Goal: Task Accomplishment & Management: Manage account settings

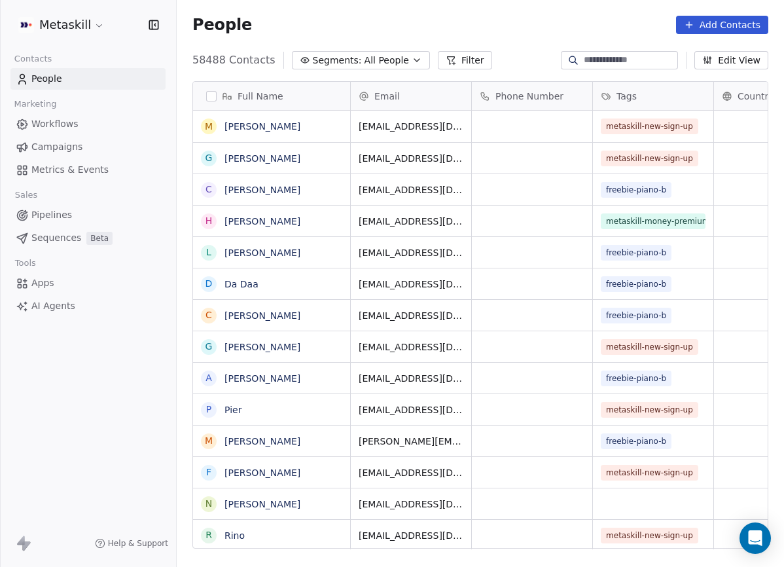
scroll to position [498, 607]
click at [60, 218] on span "Pipelines" at bounding box center [51, 215] width 41 height 14
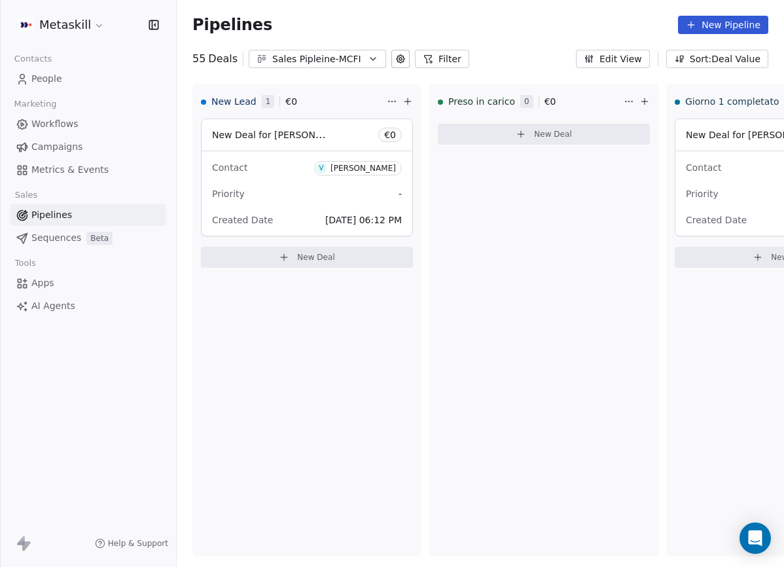
click at [353, 56] on div "Sales Pipleine-MCFI" at bounding box center [317, 59] width 90 height 14
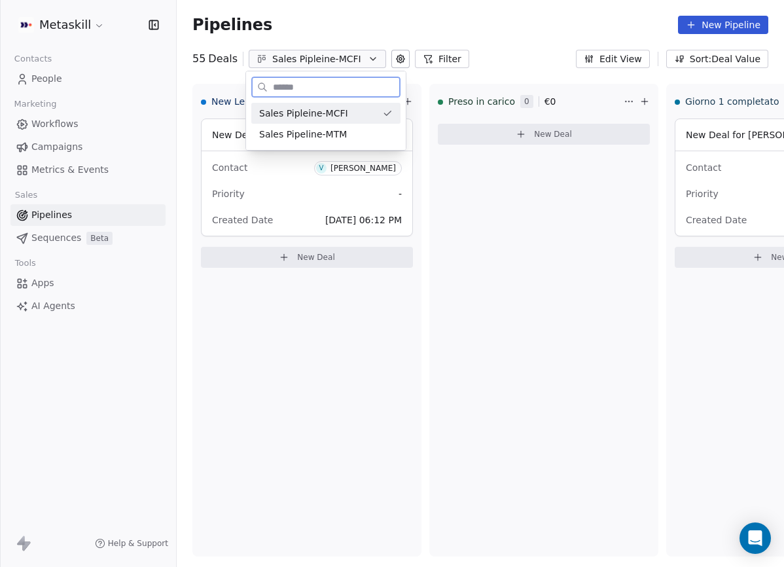
click at [344, 126] on div "Sales Pipeline-MTM" at bounding box center [325, 134] width 149 height 21
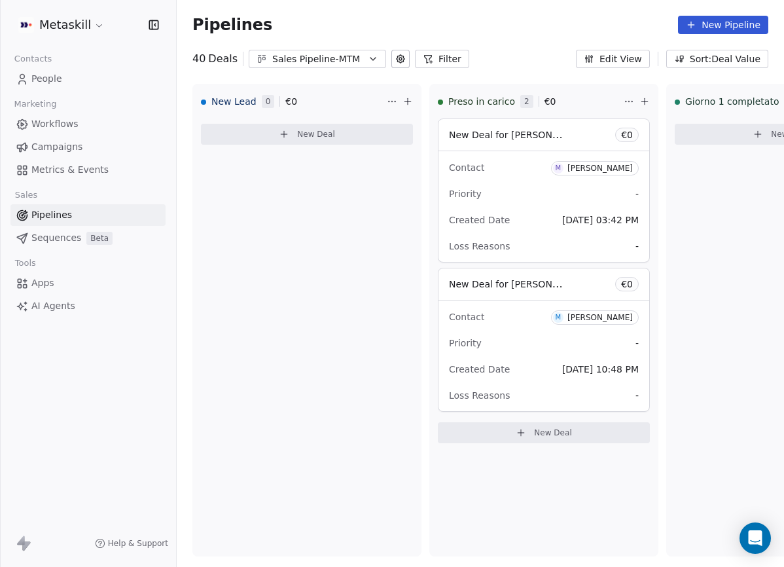
click at [357, 61] on div "Sales Pipeline-MTM" at bounding box center [317, 59] width 90 height 14
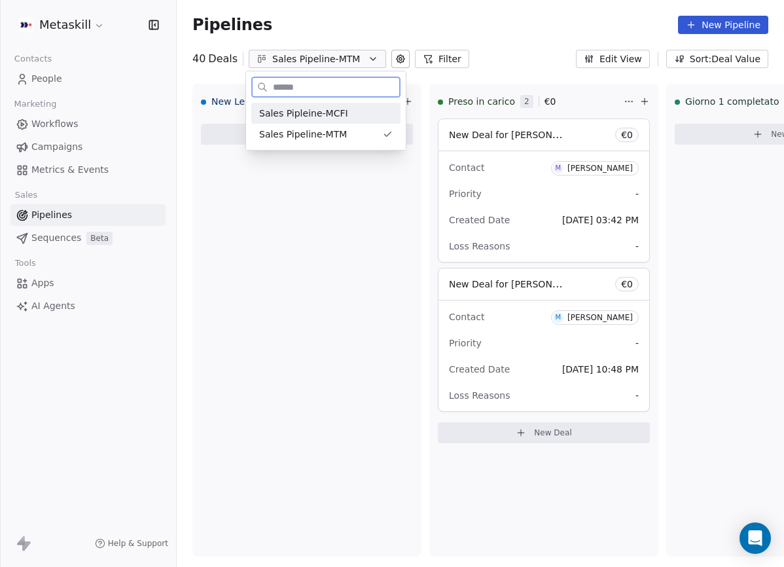
click at [349, 107] on div "Sales Pipleine-MCFI" at bounding box center [325, 114] width 133 height 14
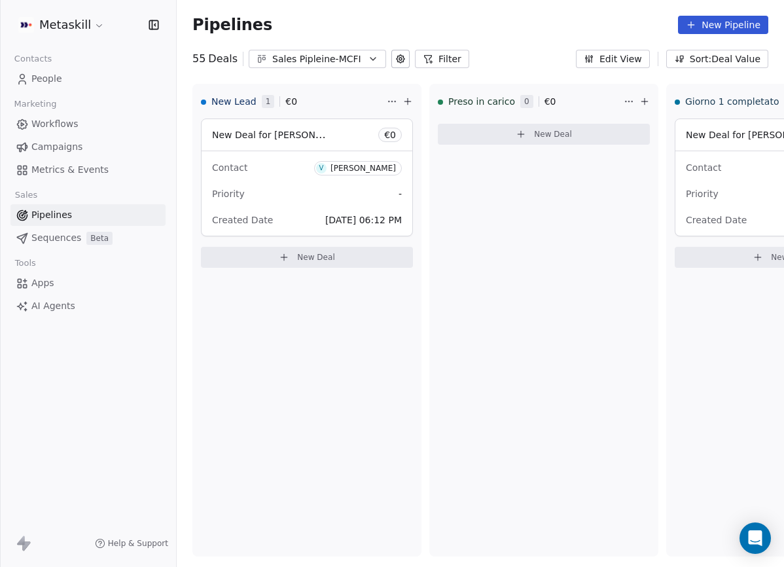
click at [298, 44] on div "Pipelines New Pipeline" at bounding box center [480, 25] width 607 height 50
click at [298, 57] on div "Sales Pipleine-MCFI" at bounding box center [317, 59] width 90 height 14
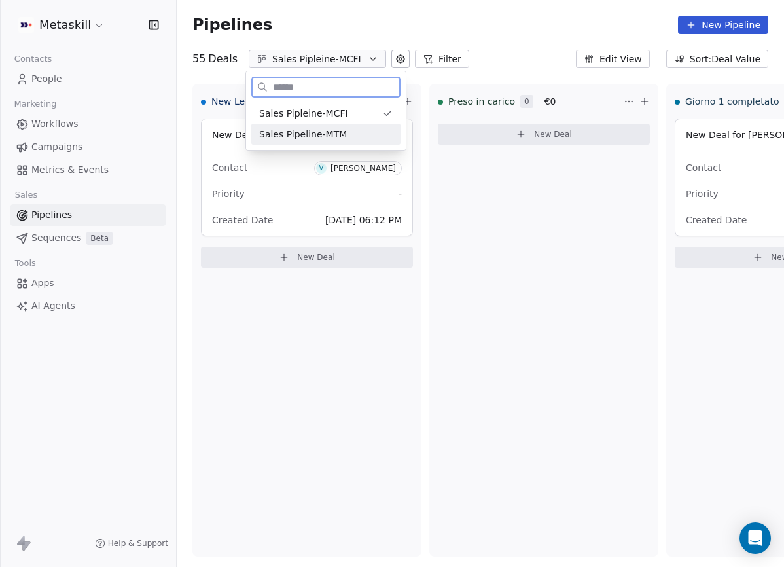
click at [296, 143] on div "Sales Pipeline-MTM" at bounding box center [325, 134] width 149 height 21
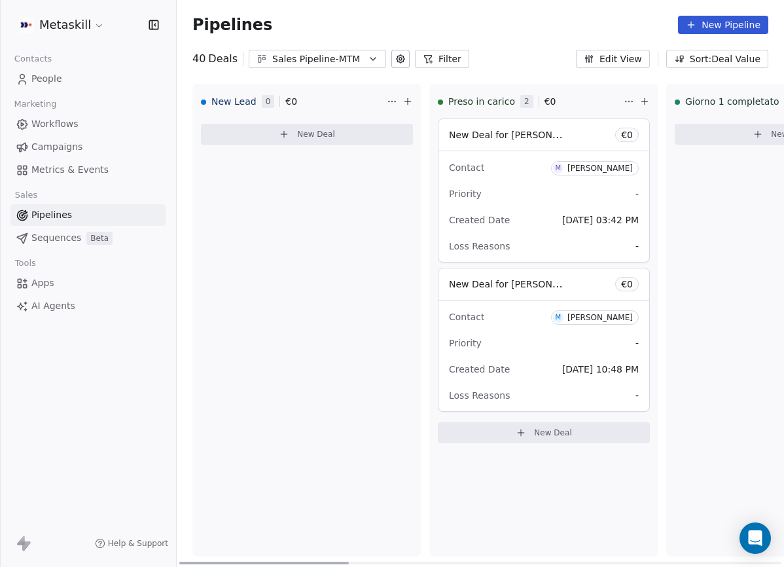
click at [609, 169] on div "[PERSON_NAME]" at bounding box center [599, 168] width 65 height 9
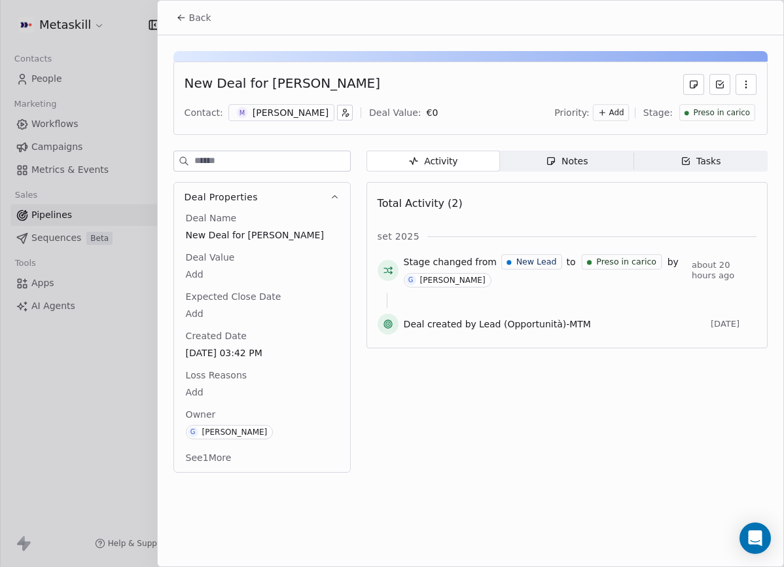
click at [724, 103] on div "Priority: Add Stage: Preso in carico" at bounding box center [655, 113] width 202 height 20
click at [724, 107] on span "Preso in carico" at bounding box center [721, 112] width 57 height 11
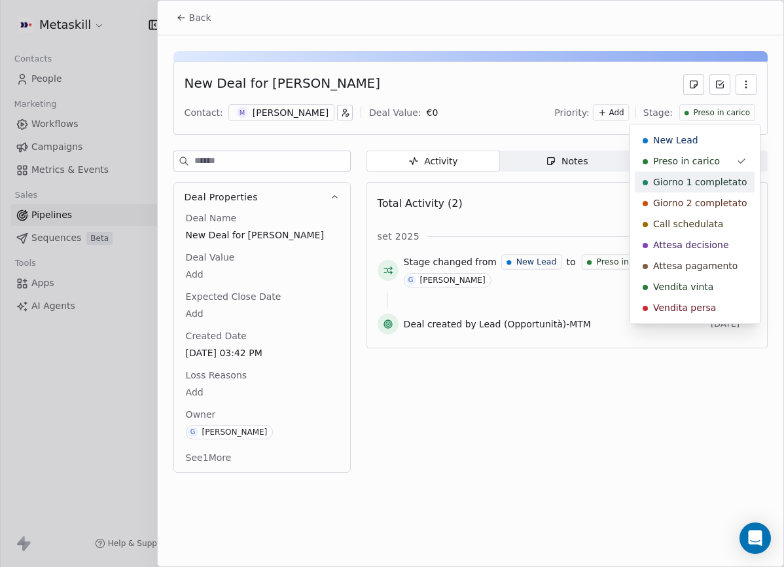
click at [700, 174] on div "Giorno 1 completato" at bounding box center [695, 181] width 120 height 21
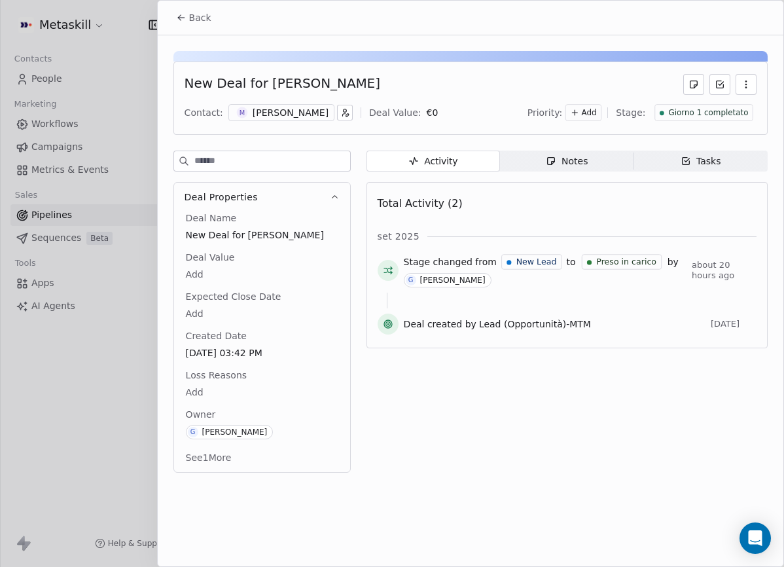
click at [215, 20] on button "Back" at bounding box center [193, 18] width 51 height 24
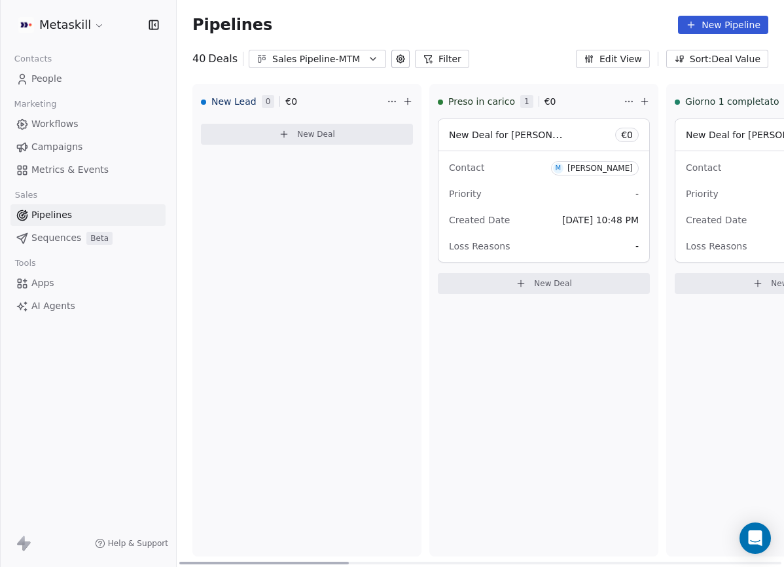
click at [583, 170] on div "[PERSON_NAME]" at bounding box center [599, 168] width 65 height 9
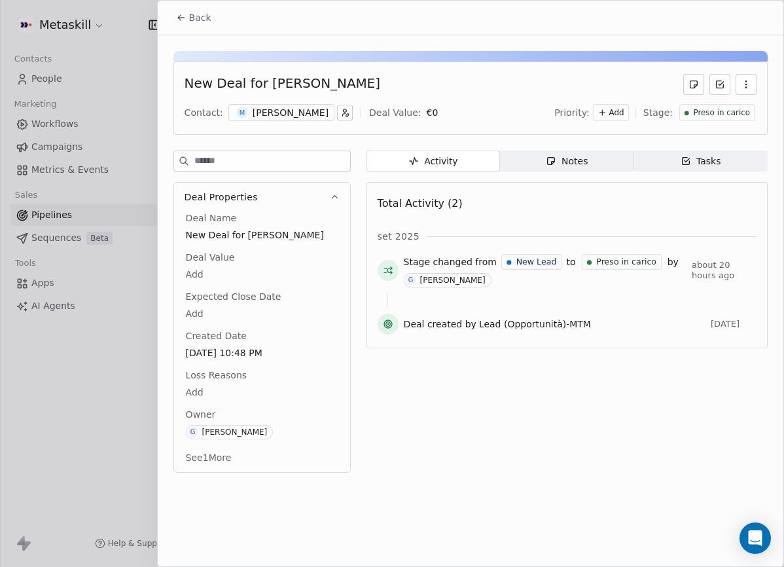
click at [718, 107] on span "Preso in carico" at bounding box center [721, 112] width 57 height 11
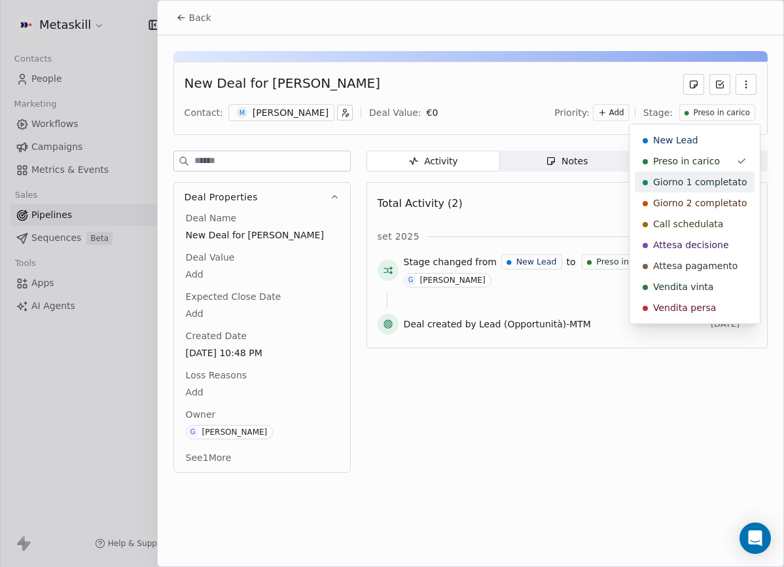
click at [671, 185] on span "Giorno 1 completato" at bounding box center [700, 181] width 94 height 13
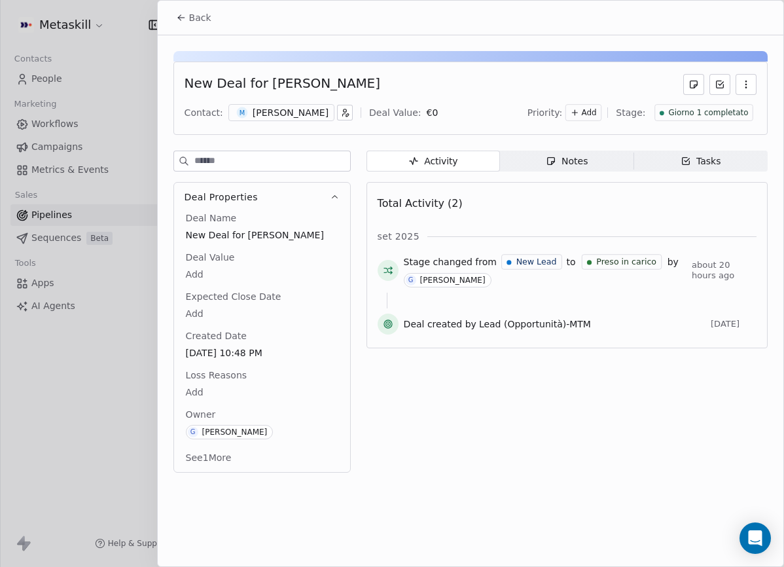
click at [201, 11] on span "Back" at bounding box center [200, 17] width 22 height 13
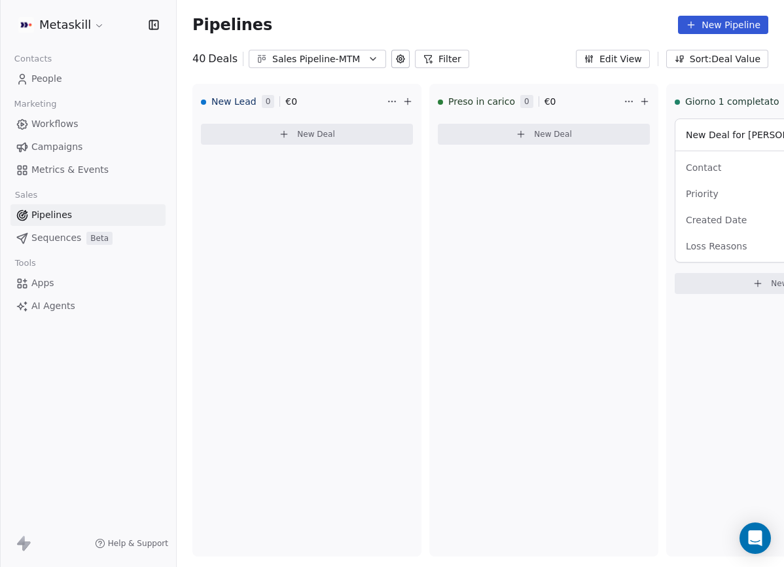
click at [315, 41] on div "Pipelines New Pipeline" at bounding box center [480, 25] width 607 height 50
click at [315, 58] on div "Sales Pipeline-MTM" at bounding box center [317, 59] width 90 height 14
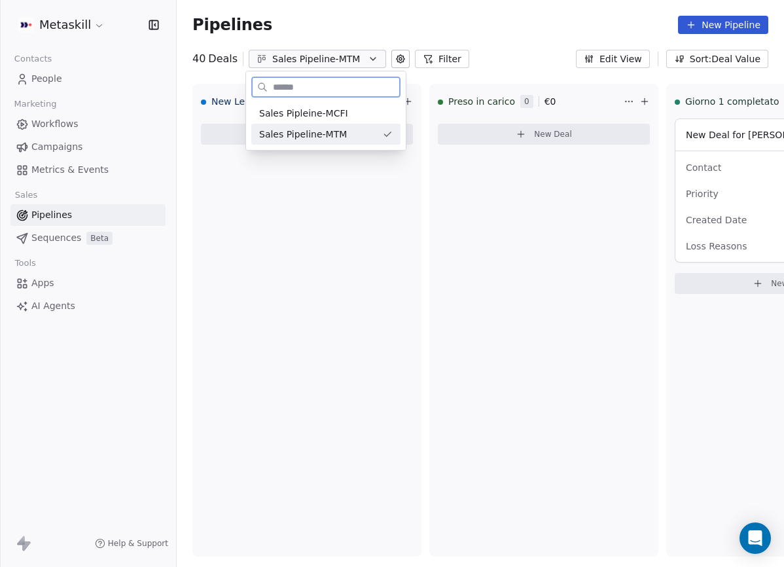
click at [317, 128] on span "Sales Pipeline-MTM" at bounding box center [303, 135] width 88 height 14
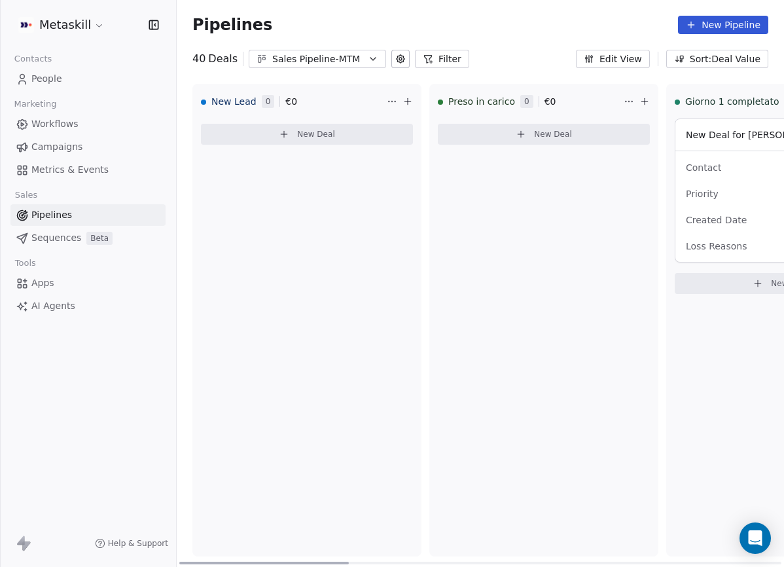
click at [328, 44] on div "Pipelines New Pipeline" at bounding box center [480, 25] width 607 height 50
click at [328, 60] on div "Sales Pipeline-MTM" at bounding box center [317, 59] width 90 height 14
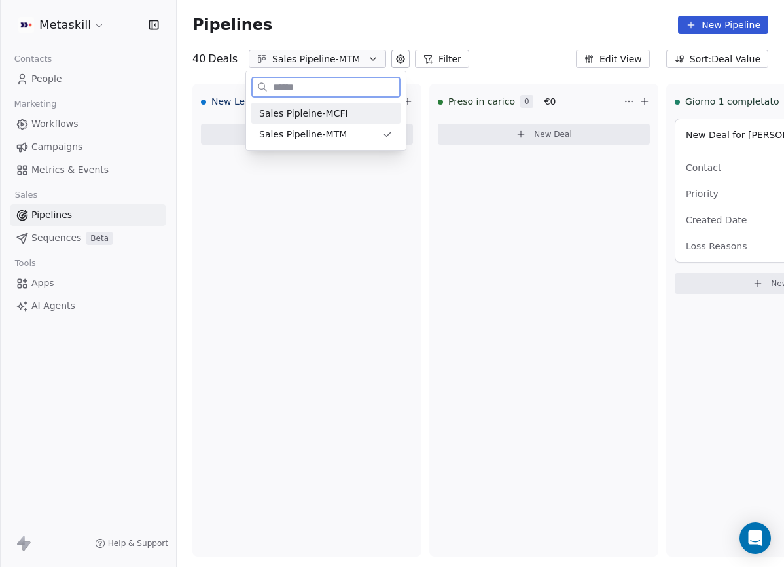
click at [326, 122] on div "Sales Pipleine-MCFI" at bounding box center [325, 113] width 149 height 21
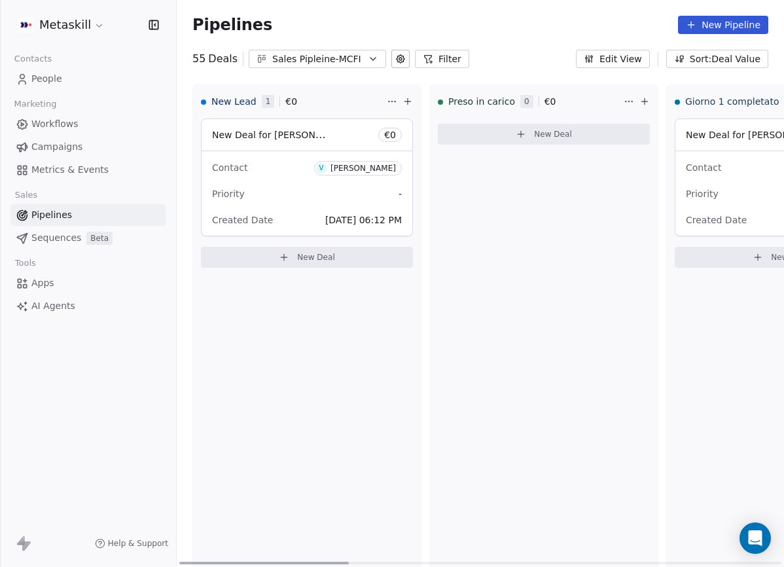
click at [291, 147] on div "New Deal for [PERSON_NAME] € 0" at bounding box center [306, 134] width 211 height 31
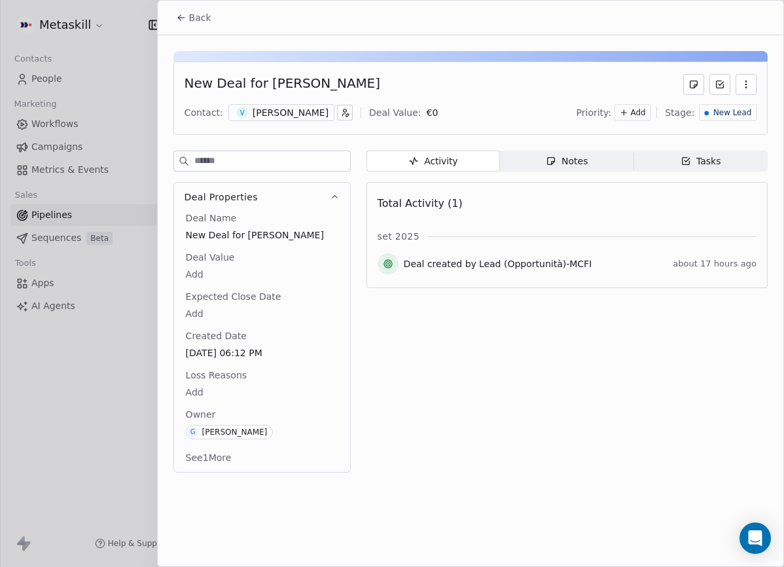
click at [315, 111] on div "V [PERSON_NAME]" at bounding box center [281, 112] width 106 height 17
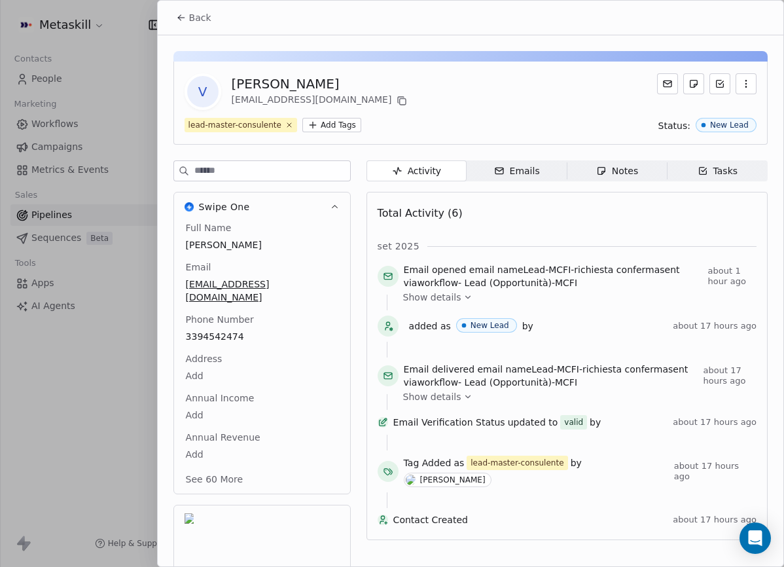
click at [198, 330] on span "3394542474" at bounding box center [262, 336] width 152 height 13
click at [200, 330] on span "3394542474" at bounding box center [261, 336] width 151 height 13
click at [226, 330] on input "**********" at bounding box center [261, 332] width 151 height 26
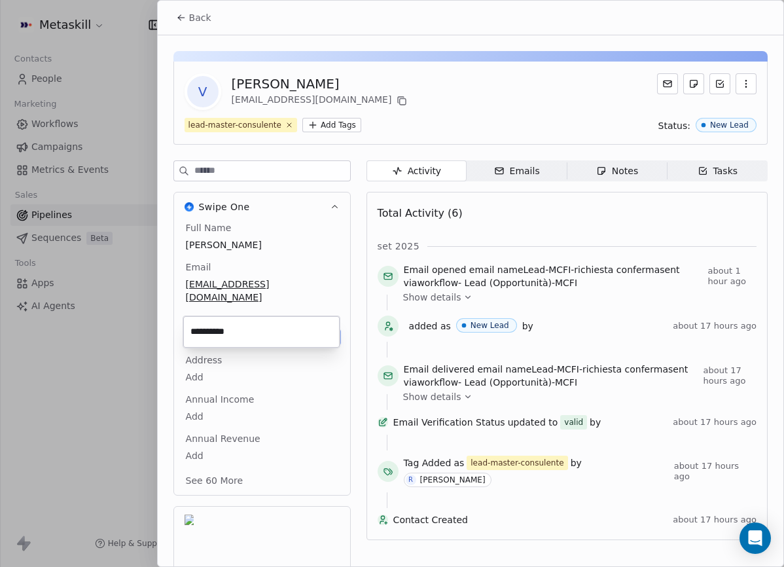
click at [226, 330] on input "**********" at bounding box center [261, 332] width 151 height 26
click at [228, 330] on input "**********" at bounding box center [261, 332] width 151 height 26
click at [356, 260] on html "Metaskill Contacts People Marketing Workflows Campaigns Metrics & Events Sales …" at bounding box center [392, 283] width 784 height 567
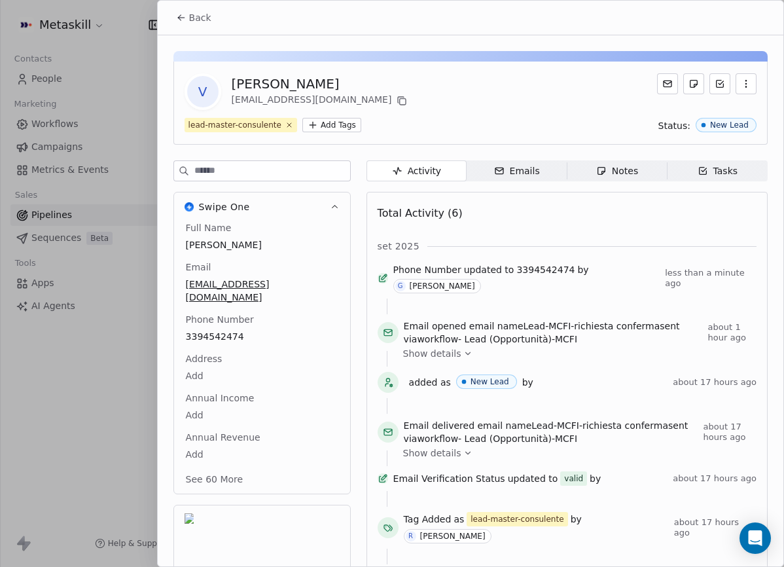
click at [611, 164] on div "Notes" at bounding box center [617, 171] width 42 height 14
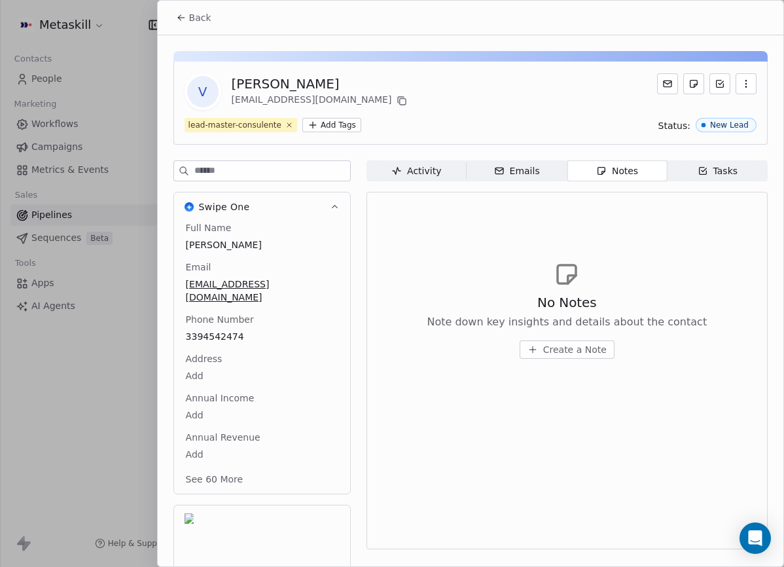
click at [597, 341] on button "Create a Note" at bounding box center [566, 349] width 95 height 18
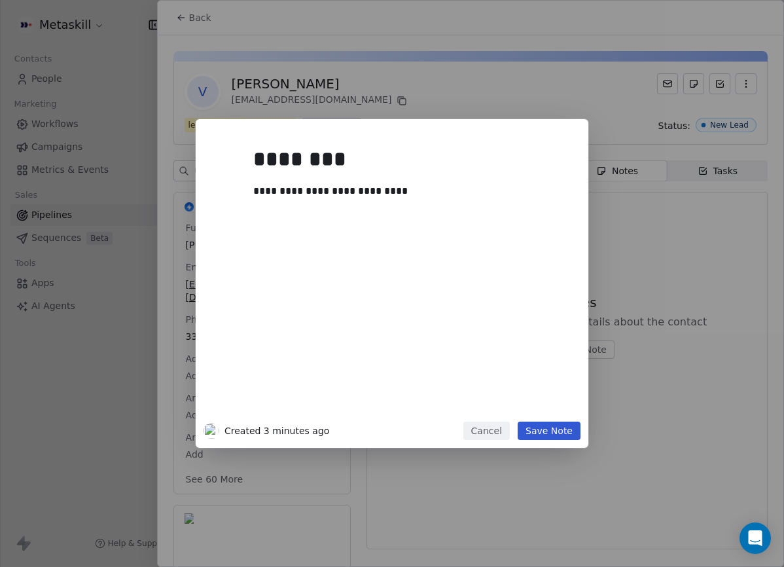
click at [551, 436] on button "Save Note" at bounding box center [548, 430] width 63 height 18
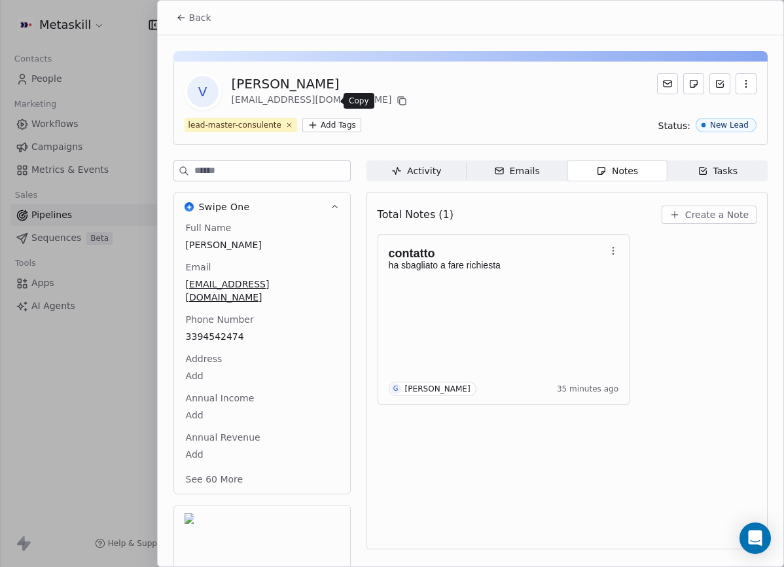
click at [398, 97] on icon at bounding box center [401, 100] width 6 height 6
click at [517, 263] on p "ha sbagliato a fare richiesta" at bounding box center [497, 265] width 217 height 10
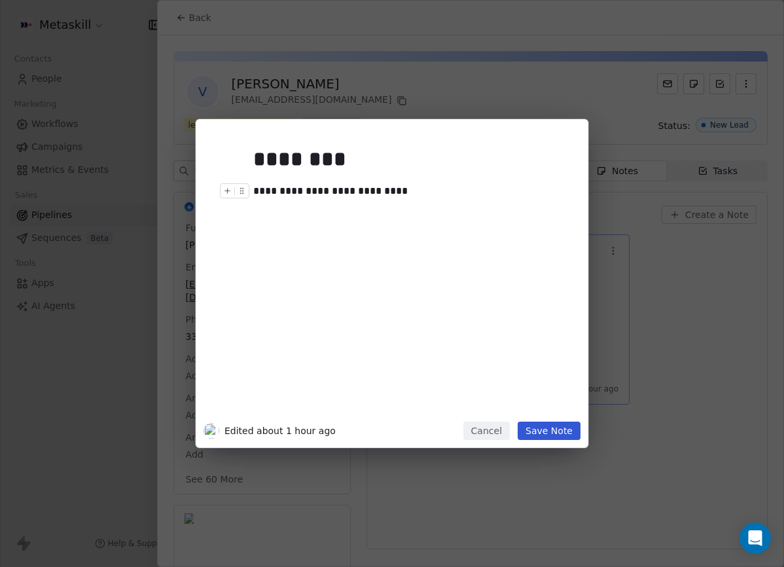
click at [417, 192] on div "**********" at bounding box center [411, 191] width 317 height 16
click at [572, 431] on button "Save Note" at bounding box center [548, 430] width 63 height 18
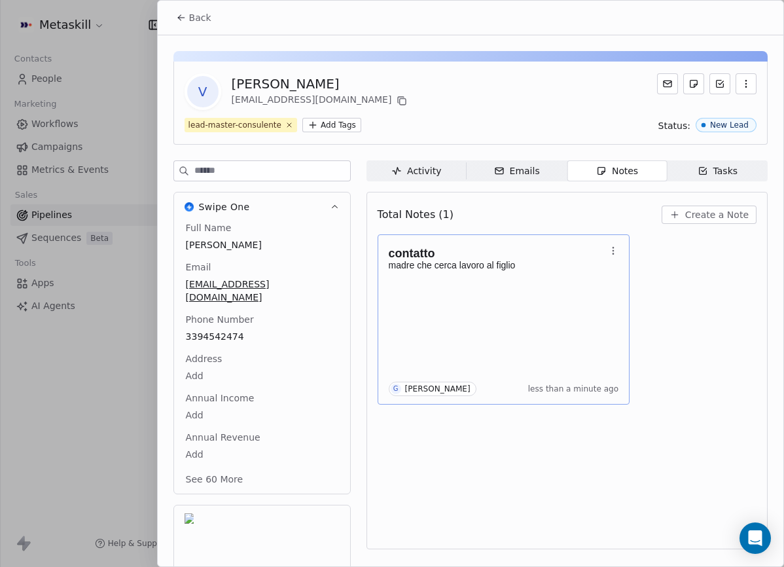
click at [183, 23] on button "Back" at bounding box center [193, 18] width 51 height 24
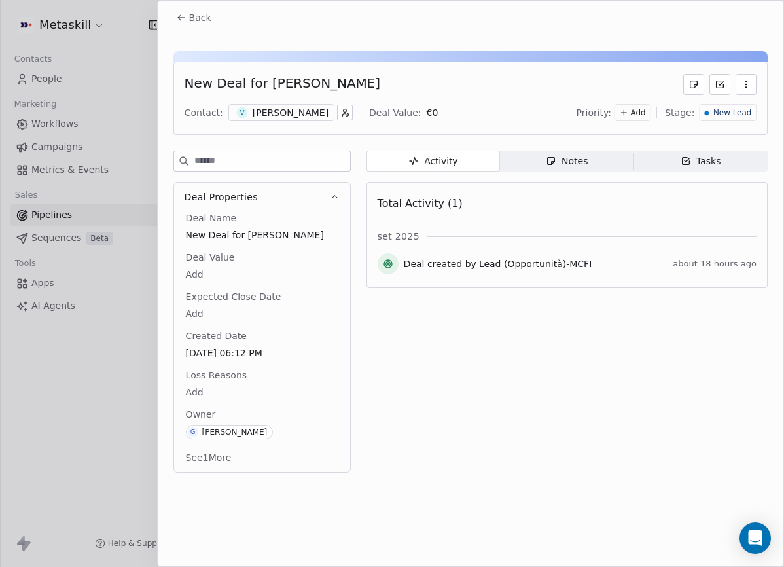
click at [742, 118] on span "New Lead" at bounding box center [732, 112] width 38 height 11
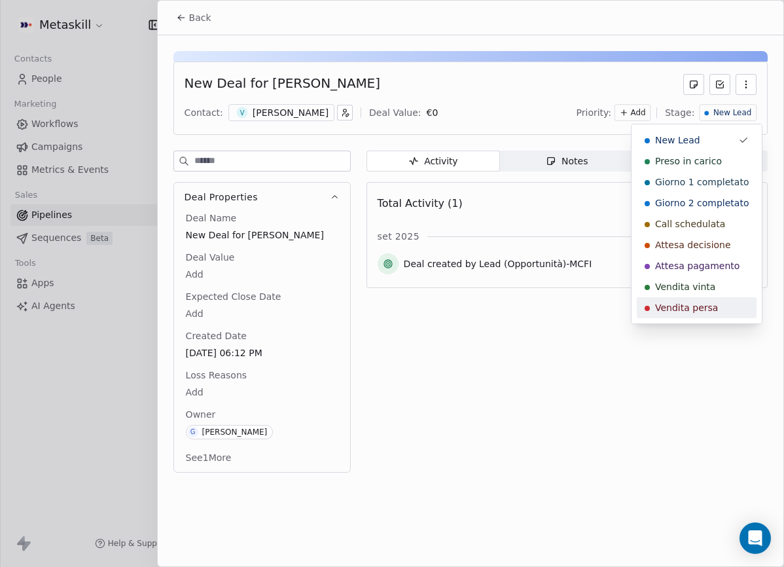
click at [684, 304] on span "Vendita persa" at bounding box center [686, 307] width 63 height 13
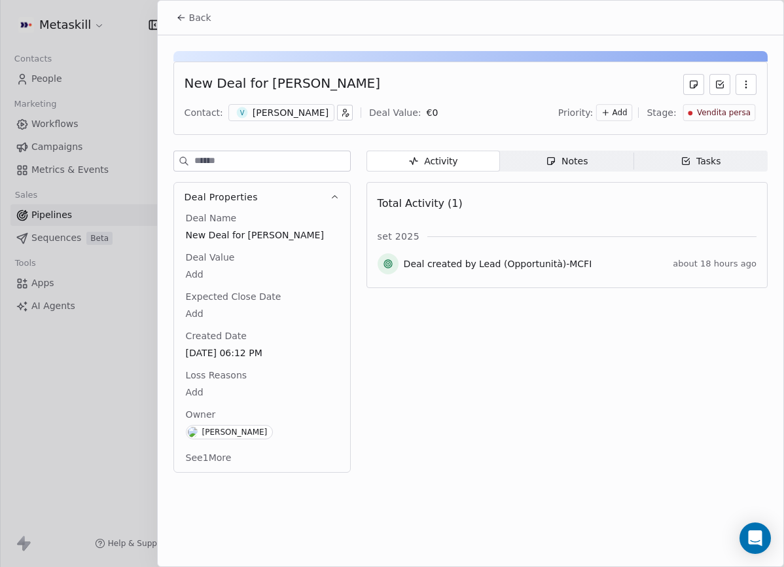
click at [195, 396] on body "Metaskill Contacts People Marketing Workflows Campaigns Metrics & Events Sales …" at bounding box center [392, 283] width 784 height 567
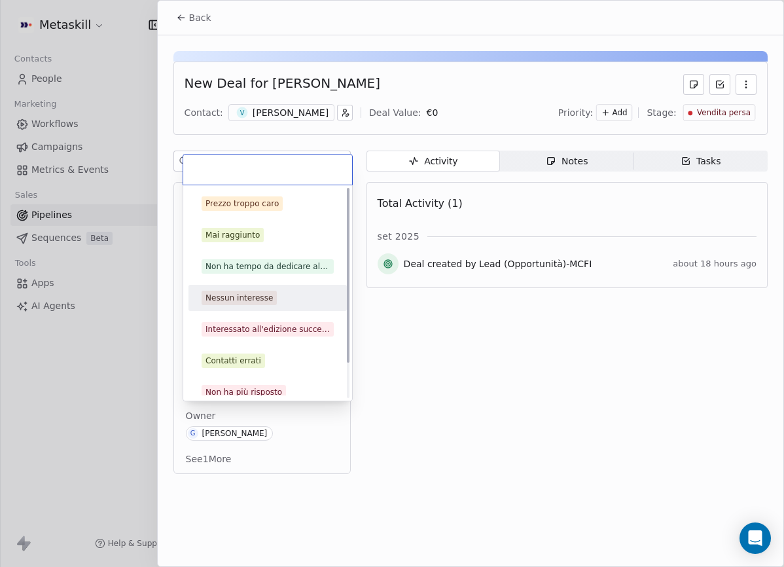
click at [259, 296] on div "Nessun interesse" at bounding box center [238, 298] width 67 height 12
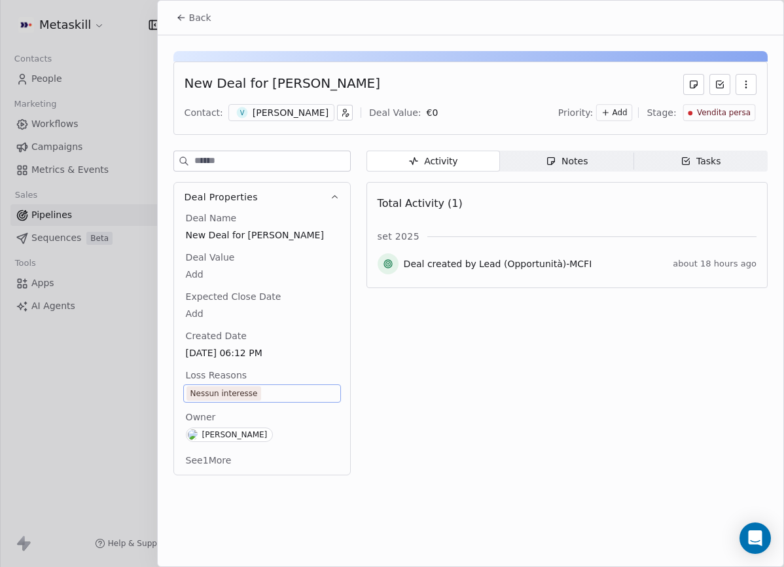
click at [235, 387] on div "Nessun interesse" at bounding box center [223, 393] width 67 height 13
click at [273, 400] on div "Nessun interesse" at bounding box center [262, 393] width 158 height 18
click at [273, 397] on span "Nessun interesse" at bounding box center [261, 393] width 151 height 14
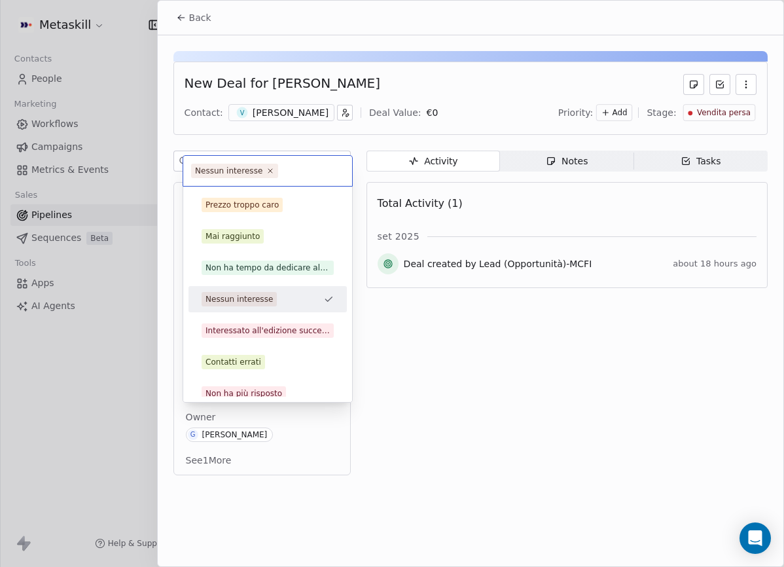
click at [273, 397] on div "Prezzo troppo caro Mai raggiunto Non ha tempo da dedicare al master [PERSON_NAM…" at bounding box center [267, 293] width 169 height 215
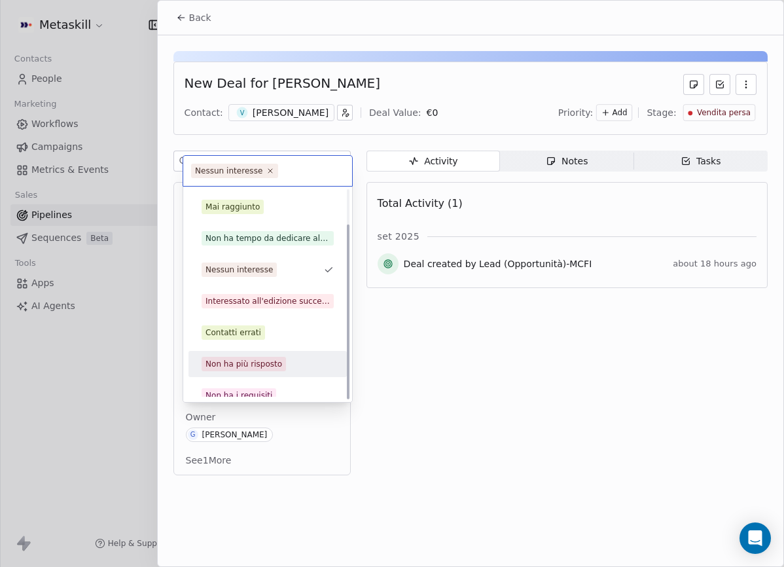
scroll to position [41, 0]
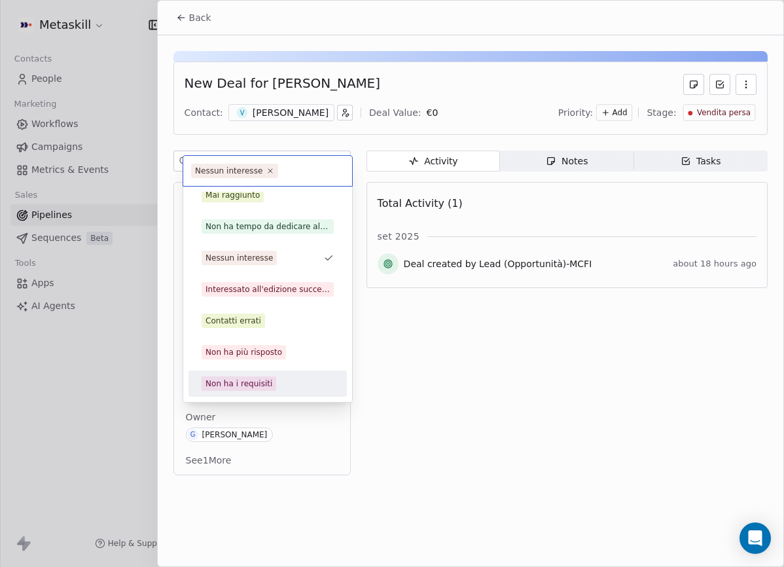
click at [250, 389] on span "Non ha i requisiti" at bounding box center [238, 383] width 75 height 14
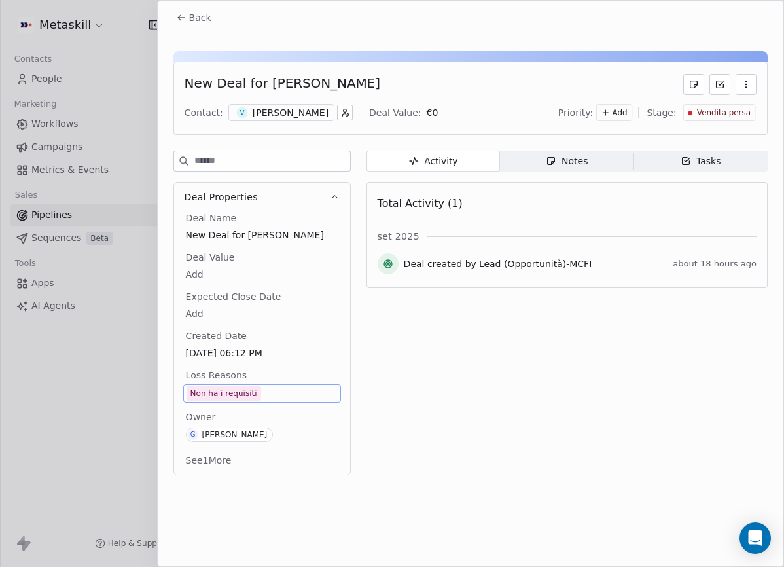
click at [194, 25] on button "Back" at bounding box center [193, 18] width 51 height 24
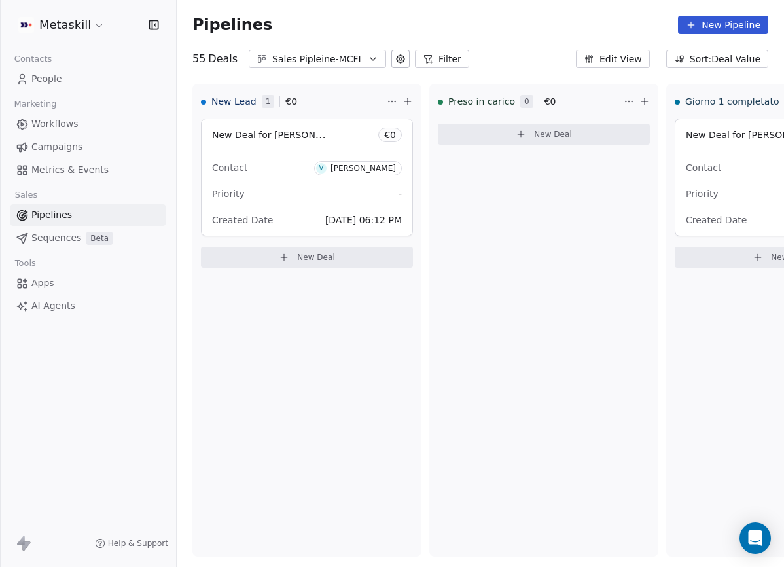
click at [62, 118] on span "Workflows" at bounding box center [54, 124] width 47 height 14
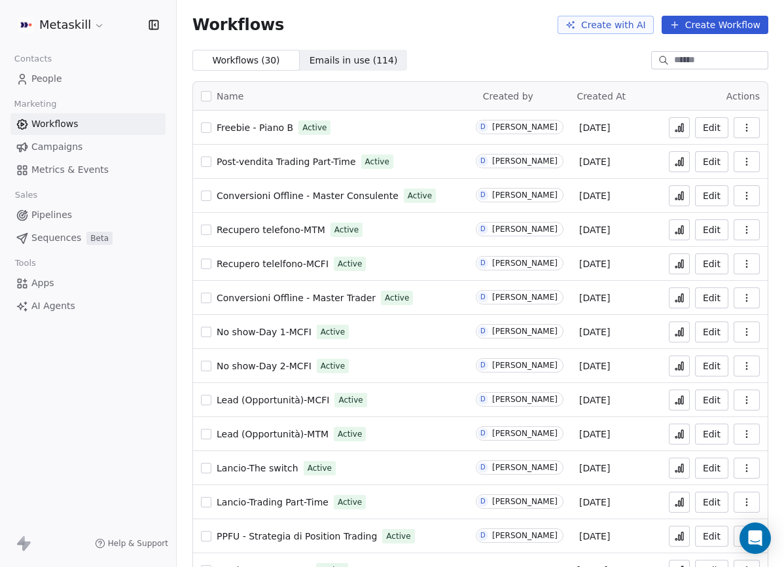
click at [84, 73] on link "People" at bounding box center [87, 79] width 155 height 22
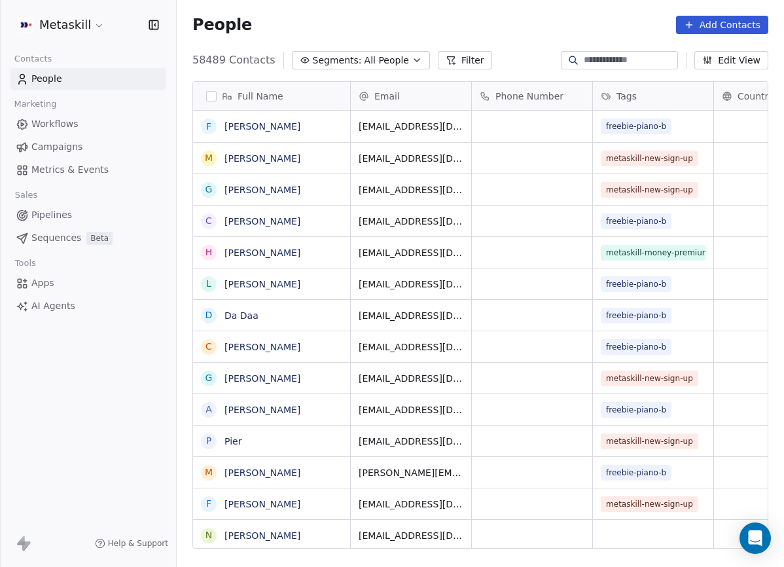
scroll to position [498, 607]
click at [92, 27] on html "Metaskill Contacts People Marketing Workflows Campaigns Metrics & Events Sales …" at bounding box center [392, 283] width 784 height 567
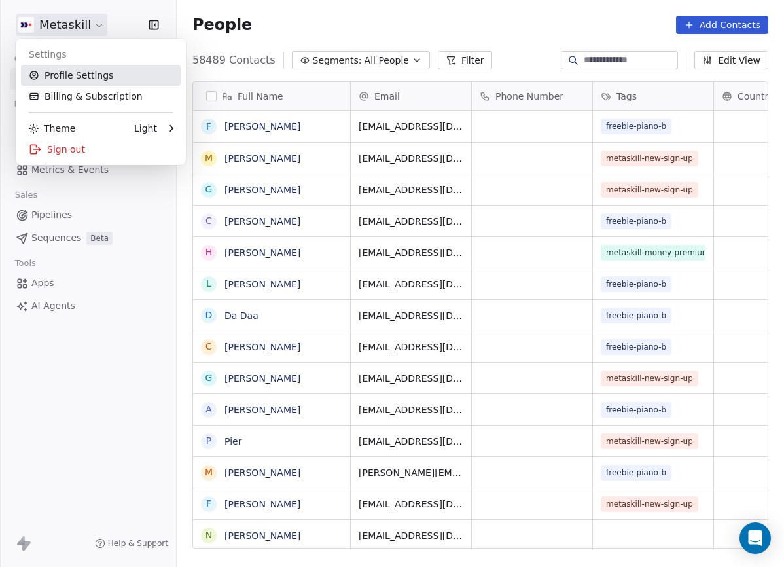
click at [99, 78] on link "Profile Settings" at bounding box center [101, 75] width 160 height 21
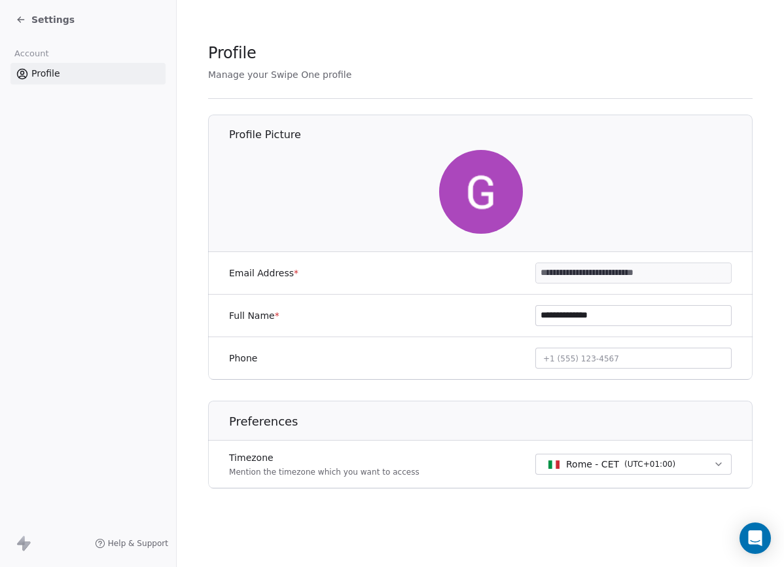
click at [25, 22] on icon at bounding box center [21, 19] width 10 height 10
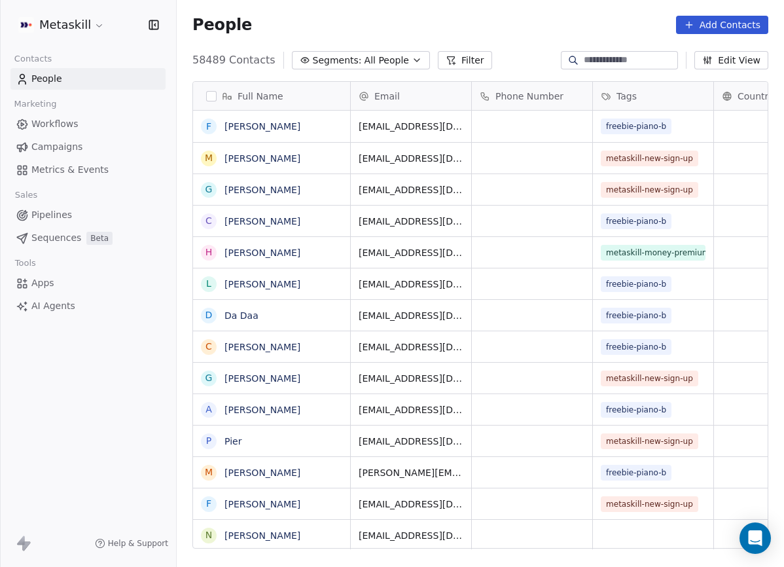
scroll to position [498, 607]
click at [92, 31] on html "Metaskill Contacts People Marketing Workflows Campaigns Metrics & Events Sales …" at bounding box center [392, 283] width 784 height 567
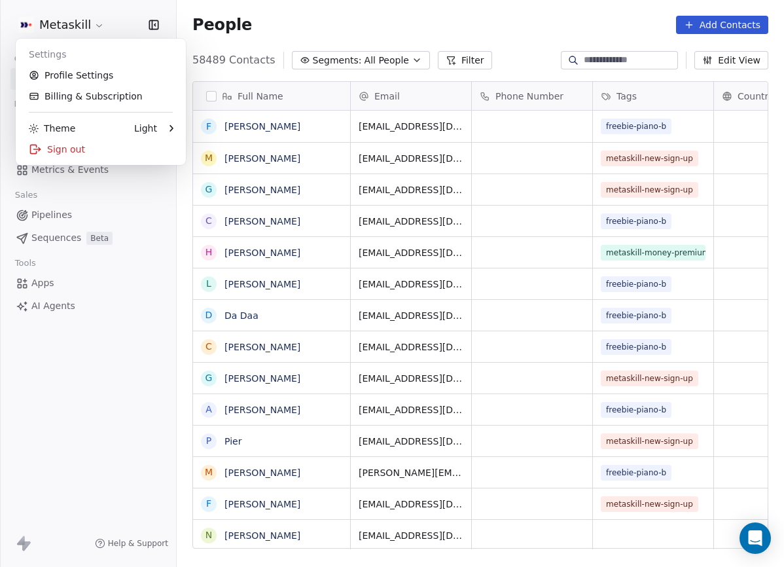
click at [508, 29] on html "Metaskill Contacts People Marketing Workflows Campaigns Metrics & Events Sales …" at bounding box center [392, 283] width 784 height 567
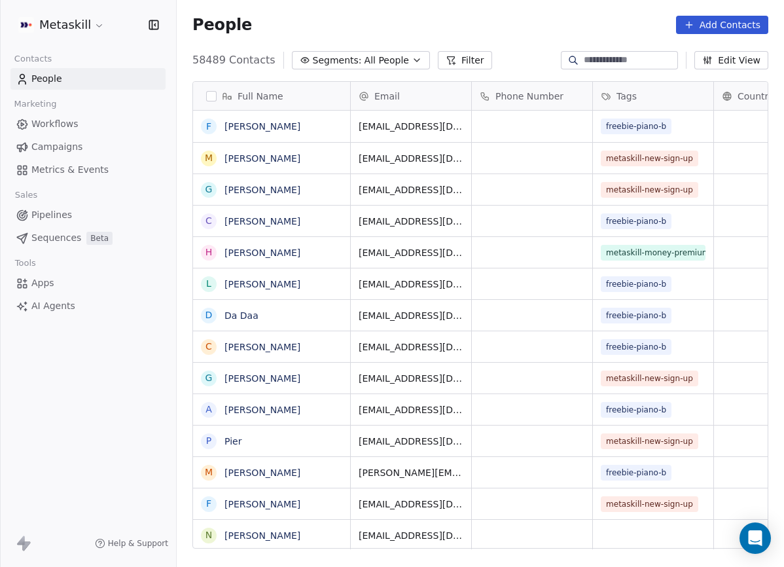
click at [519, 38] on div "People Add Contacts" at bounding box center [480, 25] width 607 height 50
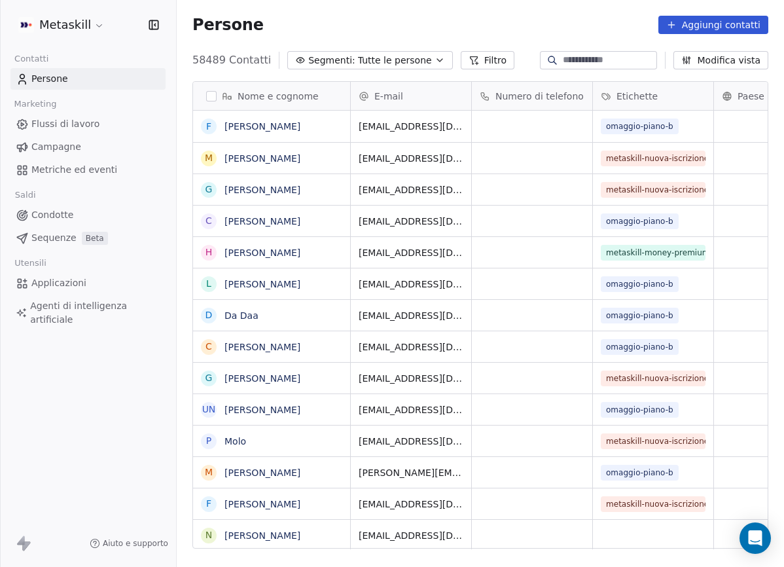
click at [88, 24] on html "Metaskill Contatti Persone Marketing Flussi di lavoro Campagne Metriche ed even…" at bounding box center [392, 283] width 784 height 567
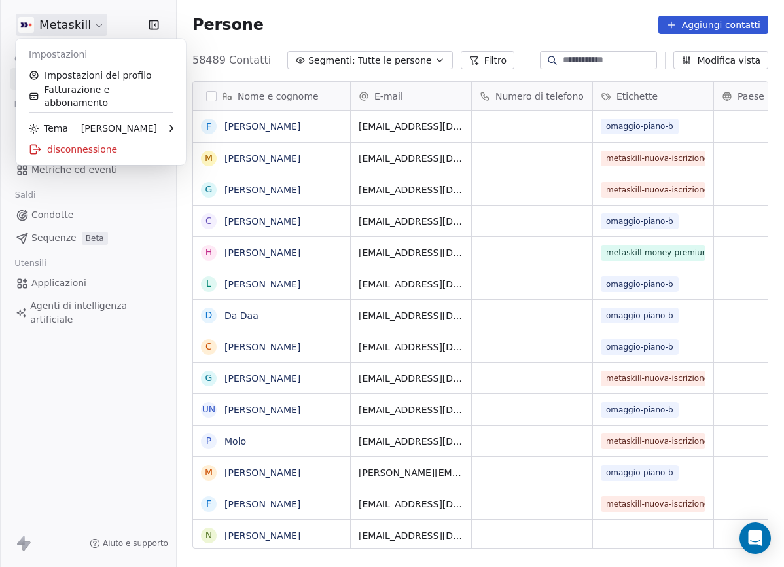
click at [69, 54] on font "Impostazioni" at bounding box center [58, 54] width 58 height 10
click at [105, 82] on link "Impostazioni del profilo" at bounding box center [101, 75] width 160 height 21
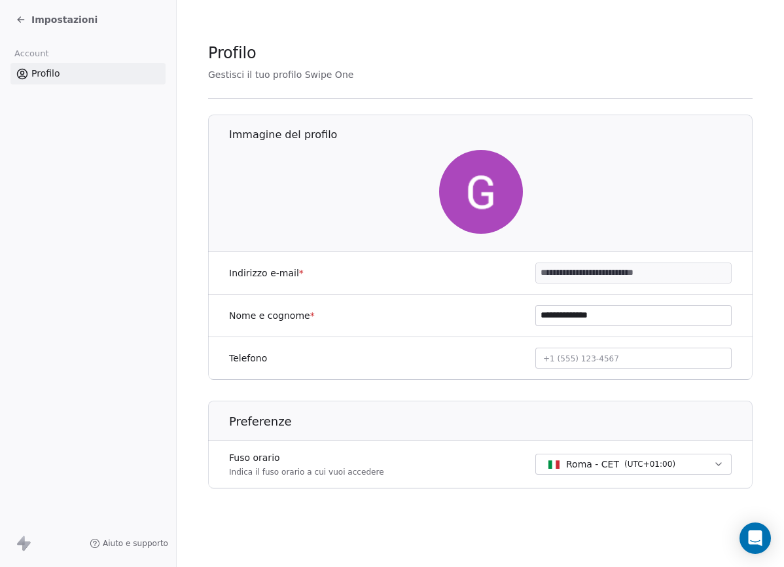
click at [254, 88] on div "**********" at bounding box center [480, 275] width 544 height 467
click at [18, 25] on div "Impostazioni" at bounding box center [57, 19] width 82 height 13
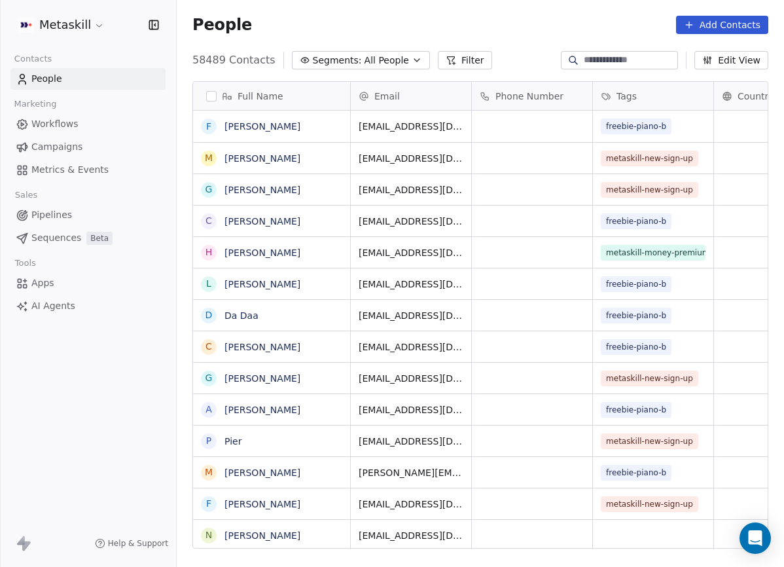
scroll to position [498, 607]
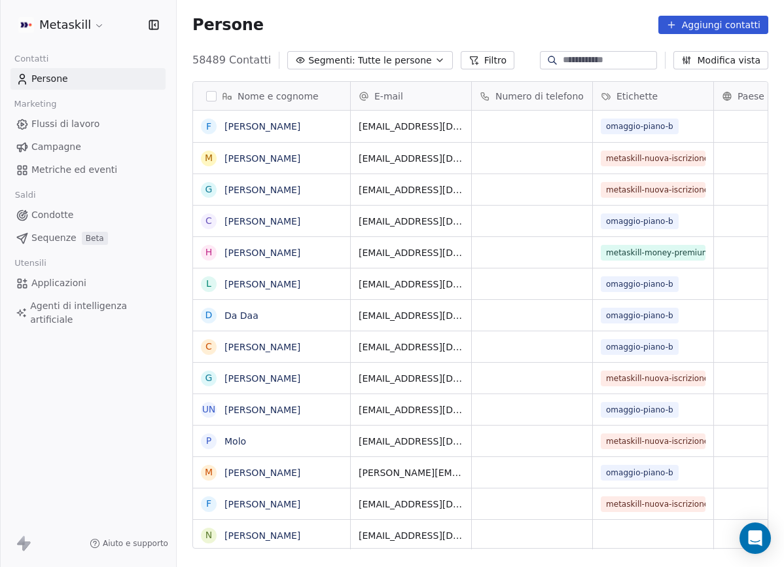
click at [485, 61] on font "Filtro" at bounding box center [495, 60] width 22 height 10
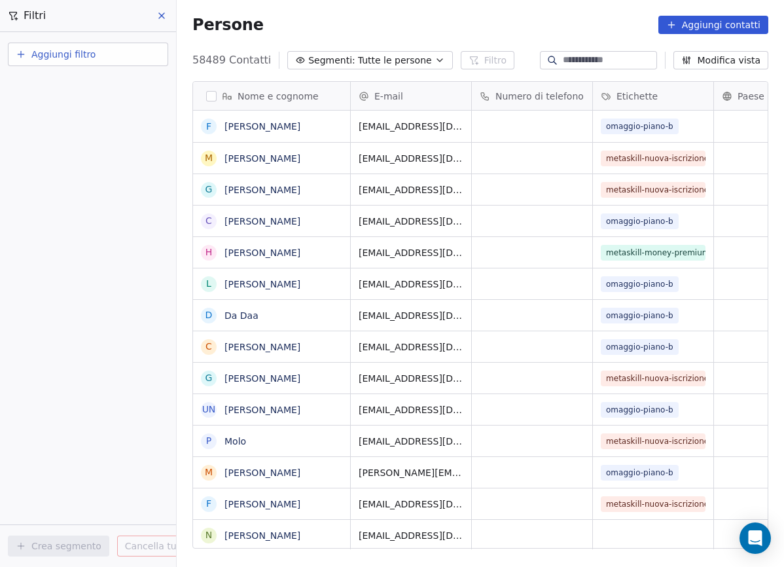
click at [691, 61] on icon "button" at bounding box center [686, 60] width 10 height 10
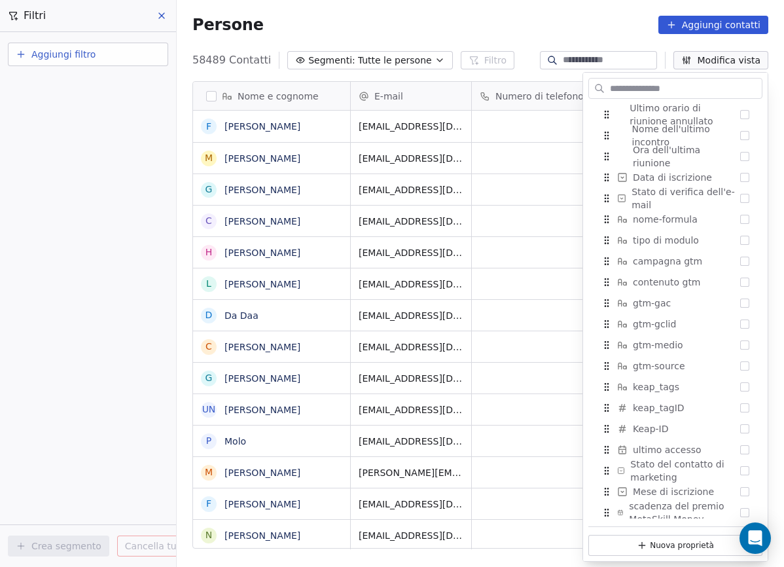
scroll to position [1135, 0]
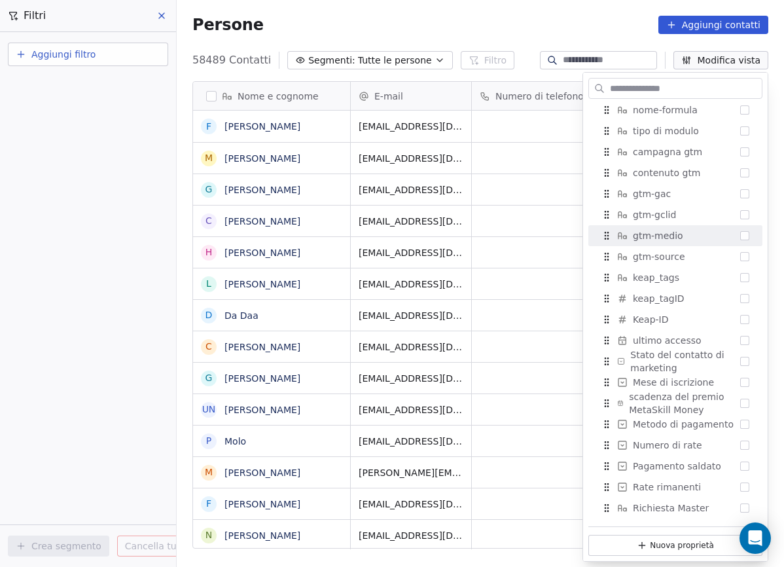
click at [350, 2] on div "Persone Aggiungi contatti" at bounding box center [480, 25] width 607 height 50
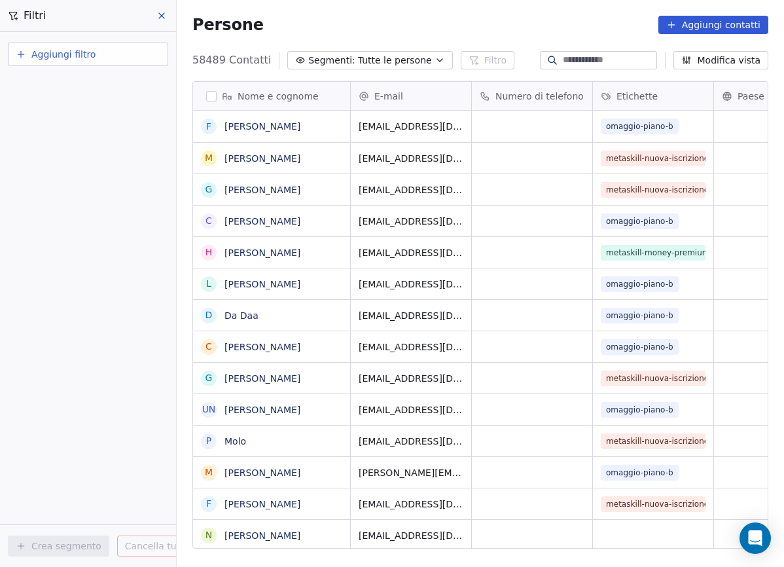
click at [162, 11] on icon at bounding box center [161, 15] width 10 height 10
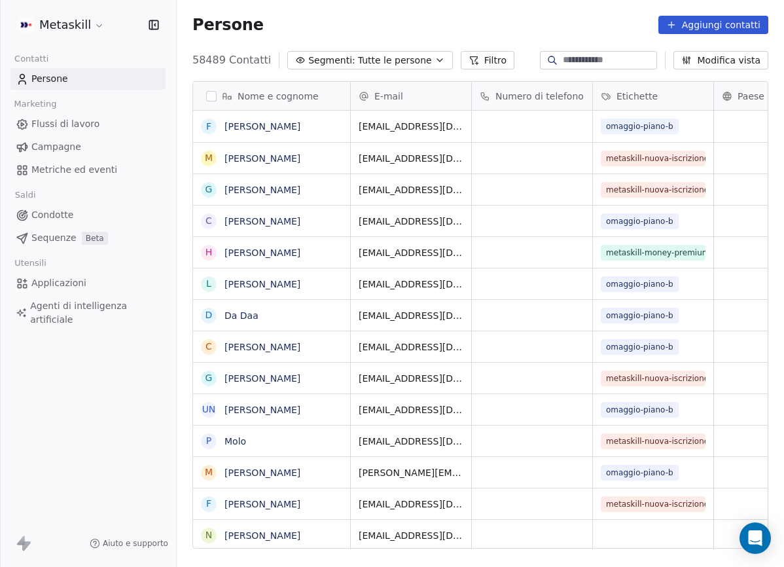
click at [73, 215] on link "Condotte" at bounding box center [87, 215] width 155 height 22
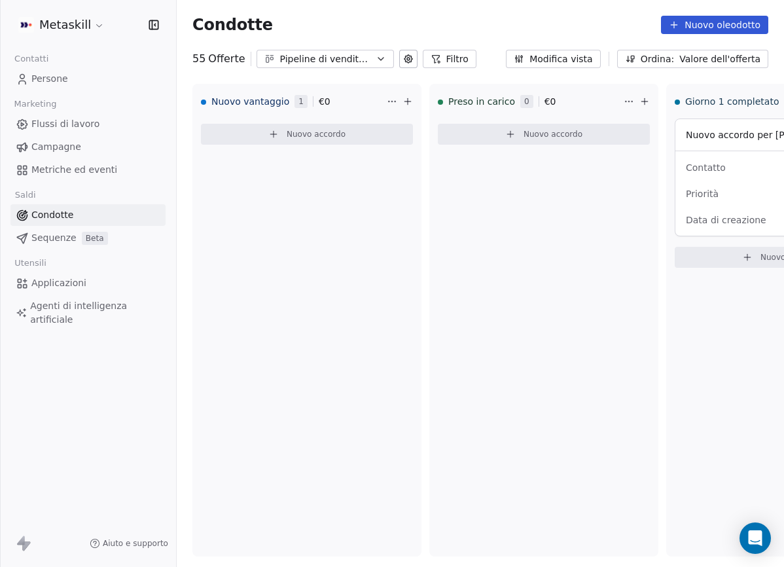
click at [593, 54] on font "Modifica vista" at bounding box center [560, 59] width 63 height 10
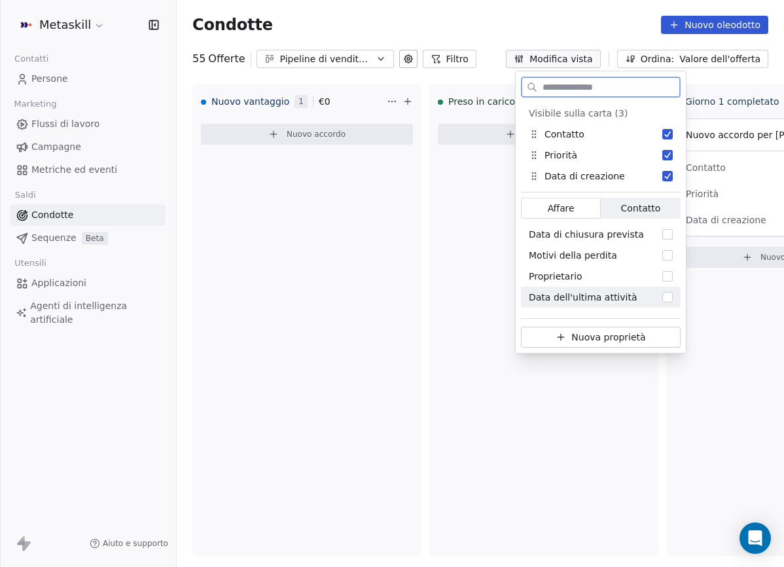
click at [607, 336] on font "Nuova proprietà" at bounding box center [608, 337] width 74 height 10
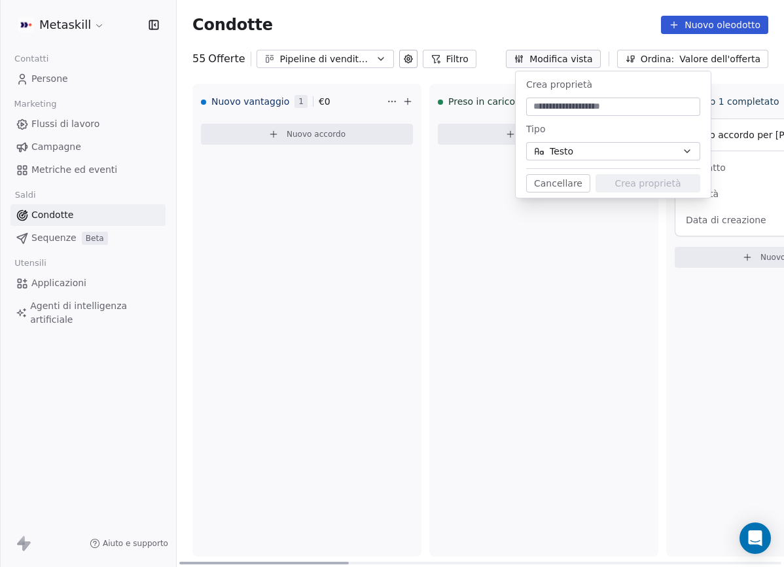
click at [599, 284] on div "Preso in carico 0 € 0 Nuovo accordo" at bounding box center [543, 320] width 229 height 472
click at [585, 63] on font "Modifica vista" at bounding box center [560, 59] width 63 height 10
click at [583, 54] on font "Modifica vista" at bounding box center [560, 59] width 63 height 10
click at [550, 33] on div "Condotte Nuovo oleodotto" at bounding box center [480, 25] width 576 height 18
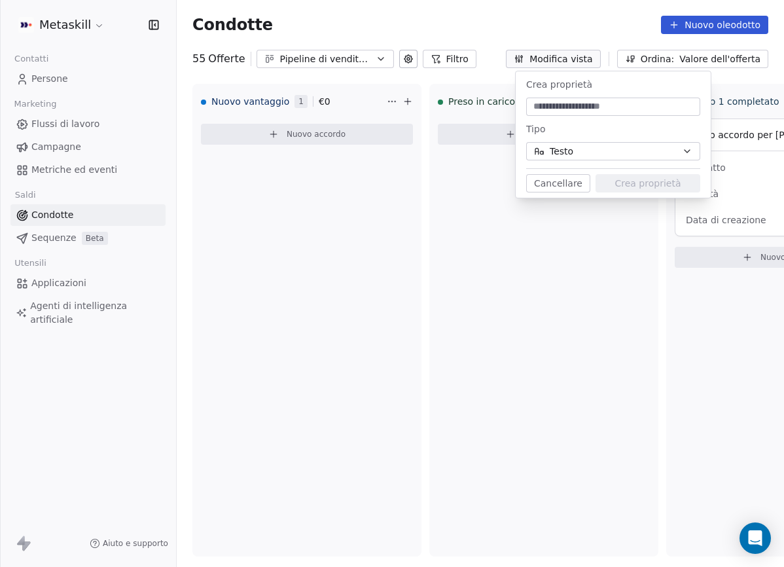
click at [410, 61] on button at bounding box center [408, 59] width 18 height 18
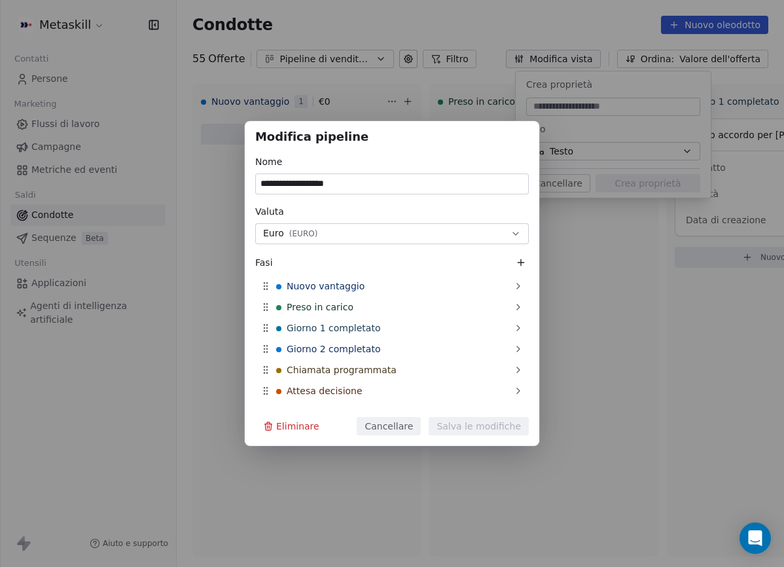
click at [516, 262] on icon at bounding box center [520, 262] width 10 height 10
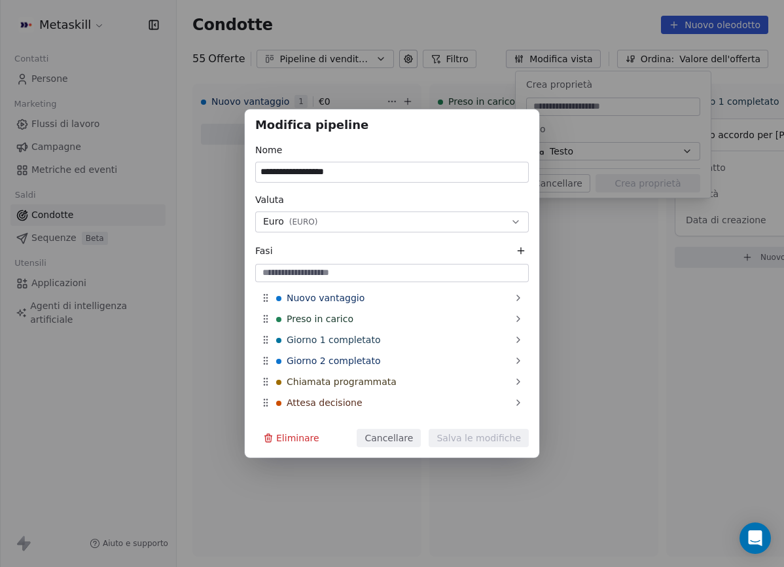
click at [587, 319] on div "**********" at bounding box center [392, 283] width 784 height 348
click at [585, 321] on div "**********" at bounding box center [392, 283] width 784 height 348
click at [394, 442] on font "Cancellare" at bounding box center [388, 437] width 48 height 10
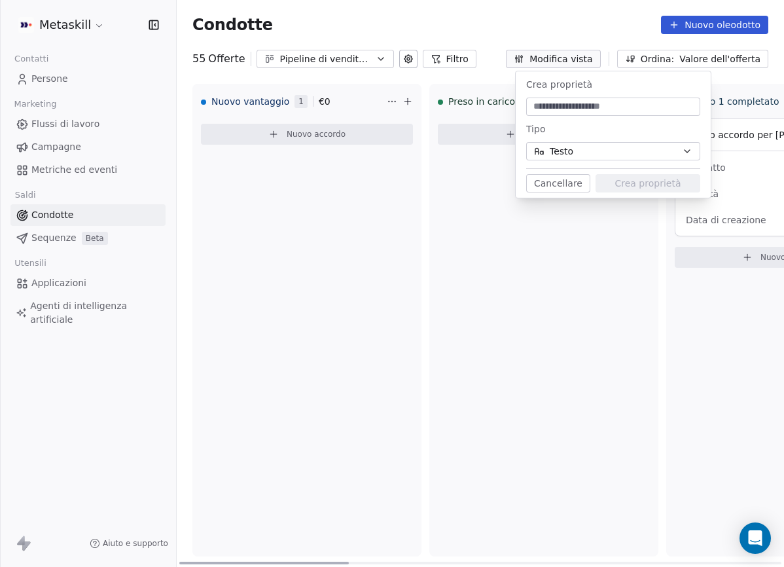
click at [582, 301] on div "Preso in carico 0 € 0 Nuovo accordo" at bounding box center [543, 320] width 229 height 472
click at [594, 46] on div "Condotte Nuovo oleodotto" at bounding box center [480, 25] width 607 height 50
click at [592, 51] on button "Modifica vista" at bounding box center [553, 59] width 95 height 18
click at [590, 65] on button "Modifica vista" at bounding box center [553, 59] width 95 height 18
click at [540, 197] on div "Crea proprietà Tipo Testo Cancellare Crea proprietà" at bounding box center [612, 134] width 195 height 126
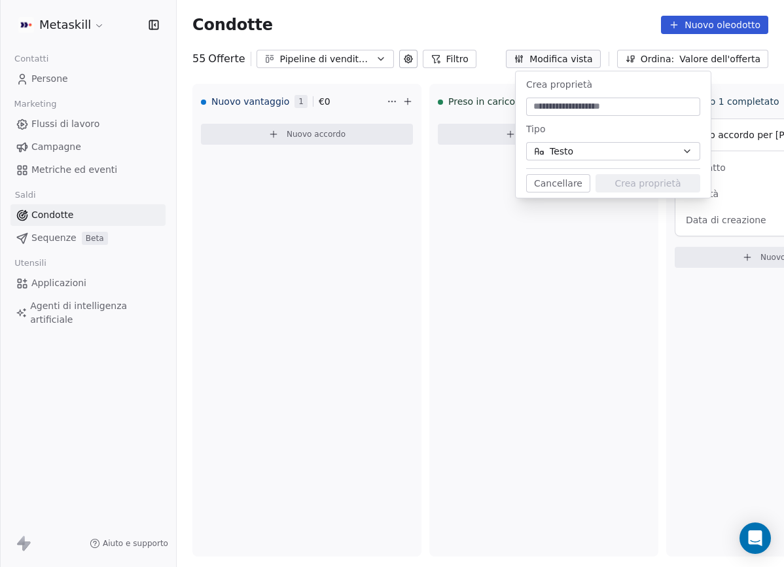
click at [540, 195] on div "Crea proprietà Tipo Testo Cancellare Crea proprietà" at bounding box center [612, 134] width 195 height 126
click at [540, 190] on button "Cancellare" at bounding box center [558, 183] width 64 height 18
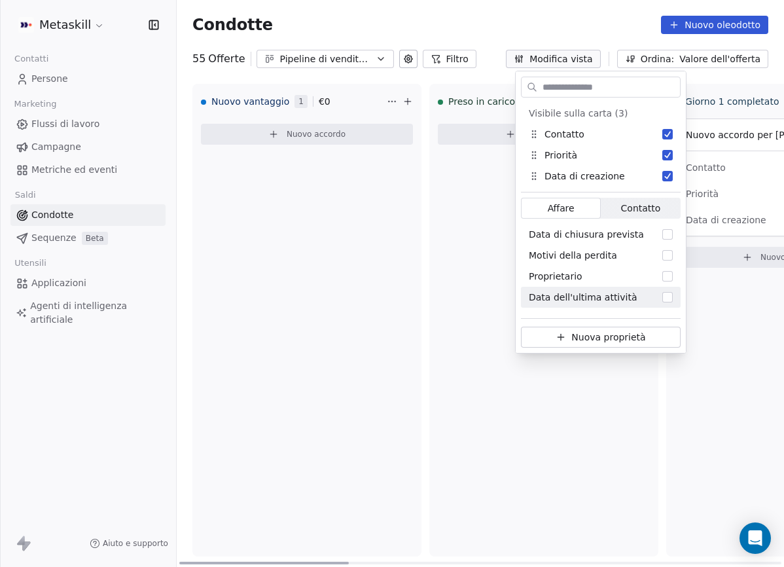
click at [488, 340] on div "Preso in carico 0 € 0 Nuovo accordo" at bounding box center [543, 320] width 229 height 472
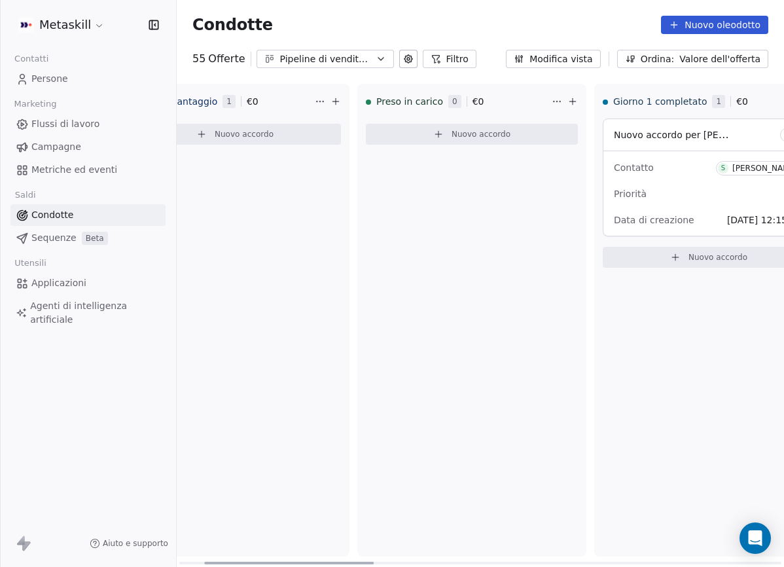
scroll to position [0, 149]
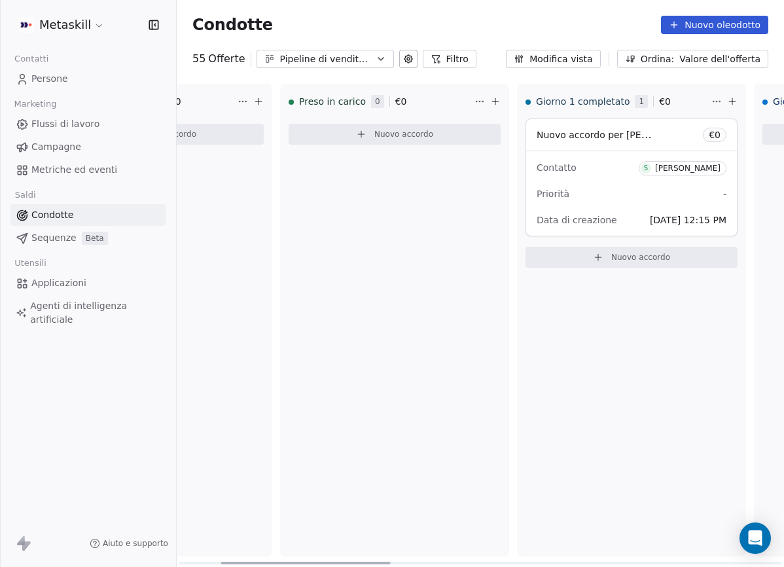
click at [674, 159] on span "S [PERSON_NAME]" at bounding box center [682, 167] width 88 height 16
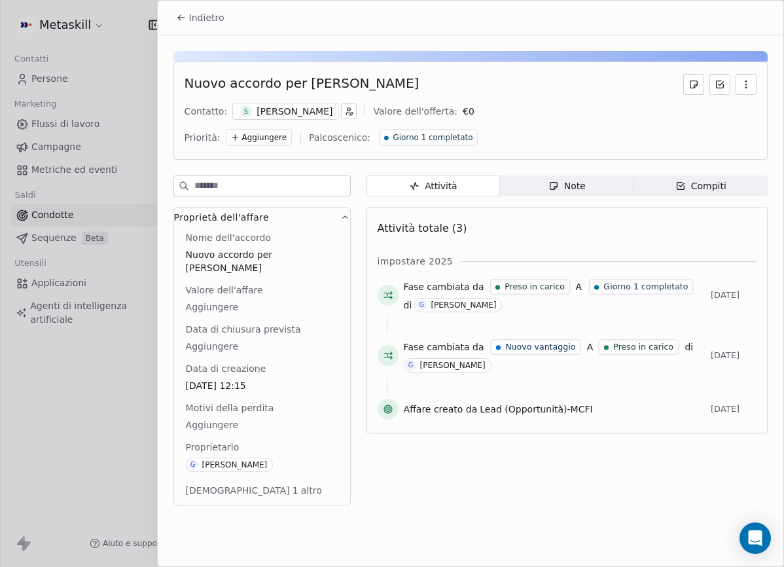
click at [216, 26] on button "Indietro" at bounding box center [200, 18] width 64 height 24
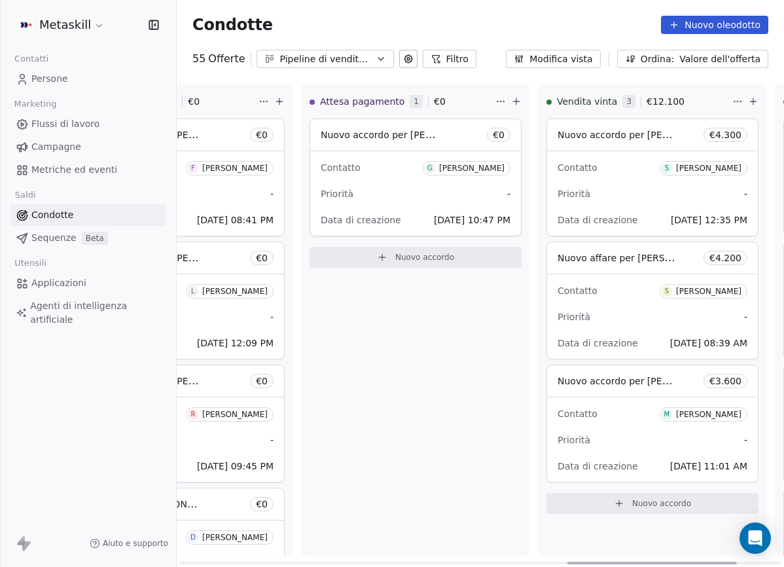
scroll to position [0, 1548]
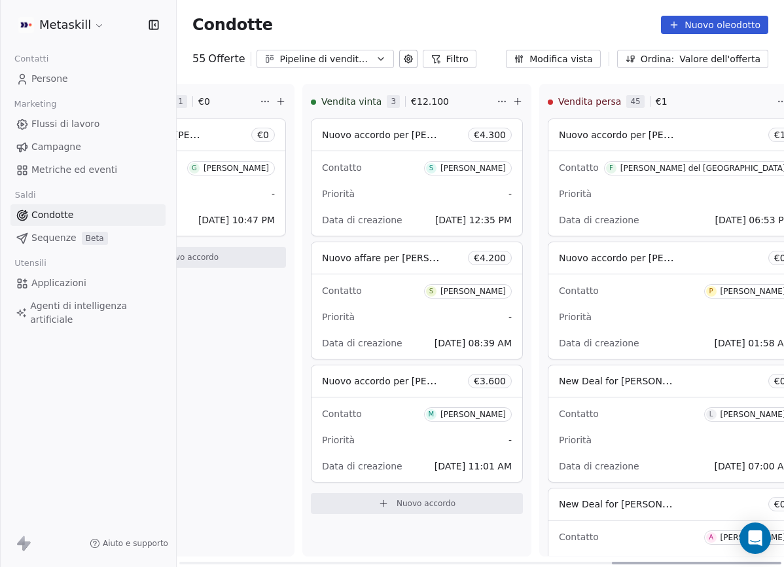
click at [627, 209] on div "Data di creazione [DATE] 06:53 PM" at bounding box center [675, 219] width 233 height 21
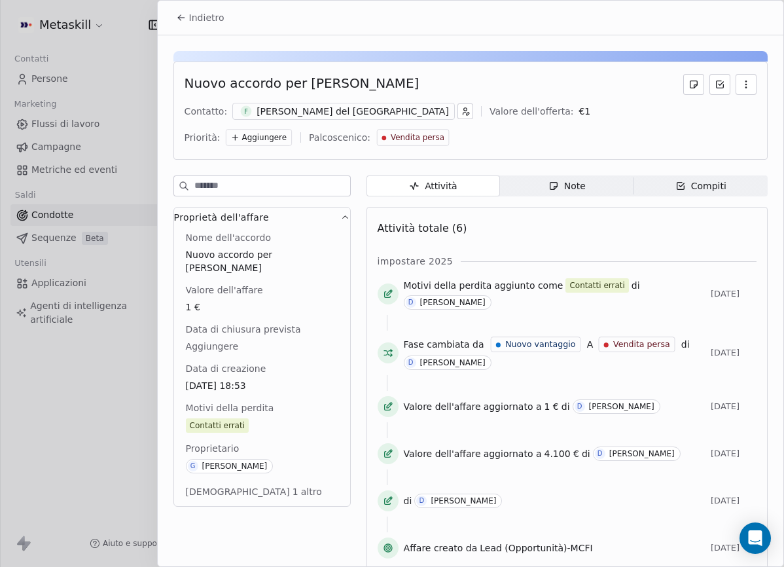
click at [236, 402] on font "Motivi della perdita" at bounding box center [230, 407] width 88 height 10
click at [255, 402] on font "Motivi della perdita" at bounding box center [230, 407] width 88 height 10
click at [278, 401] on div "Motivi della perdita Contatti errati" at bounding box center [262, 417] width 158 height 33
click at [748, 77] on button "button" at bounding box center [745, 84] width 21 height 21
click at [605, 87] on div "Nuovo accordo per [PERSON_NAME]" at bounding box center [470, 84] width 572 height 21
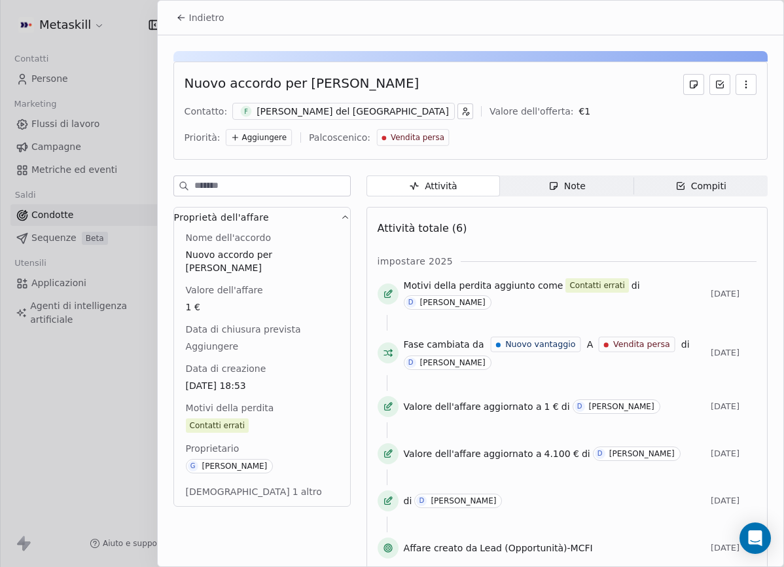
click at [276, 141] on font "Aggiungere" at bounding box center [264, 137] width 44 height 9
click at [336, 156] on html "Metaskill Contatti Persone Marketing Flussi di lavoro Campagne Metriche ed even…" at bounding box center [392, 283] width 784 height 567
click at [187, 1] on div "Indietro" at bounding box center [470, 18] width 625 height 34
click at [200, 13] on font "Indietro" at bounding box center [206, 17] width 35 height 10
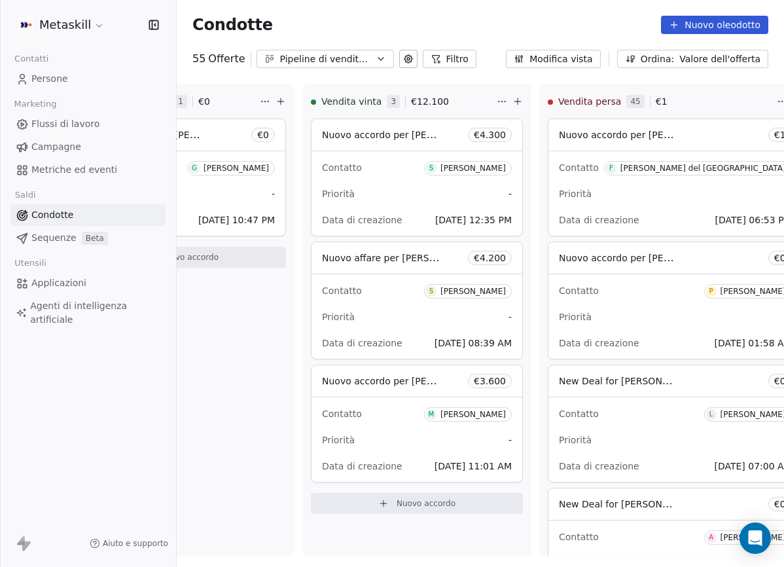
click at [67, 274] on link "Applicazioni" at bounding box center [87, 283] width 155 height 22
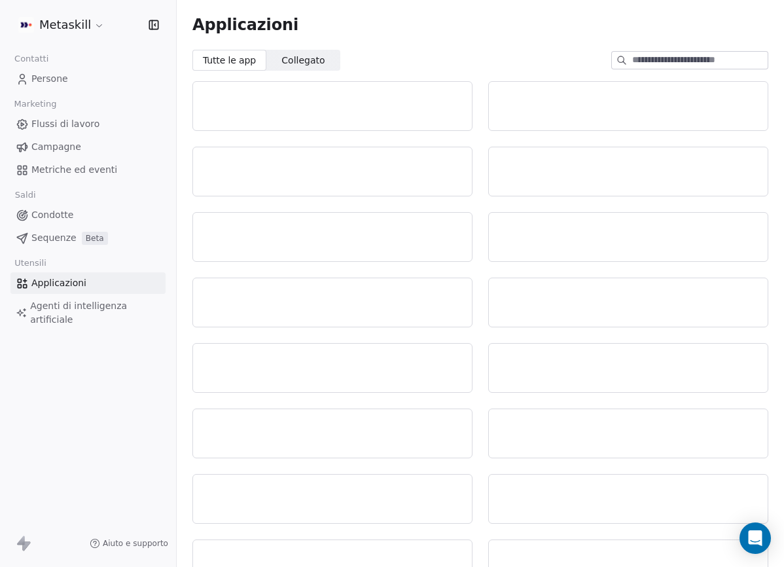
click at [73, 215] on link "Condotte" at bounding box center [87, 215] width 155 height 22
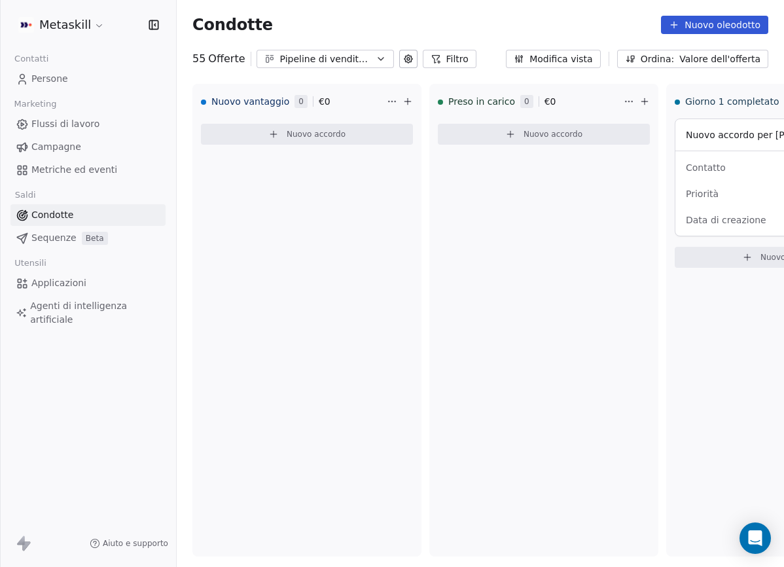
click at [97, 122] on link "Flussi di lavoro" at bounding box center [87, 124] width 155 height 22
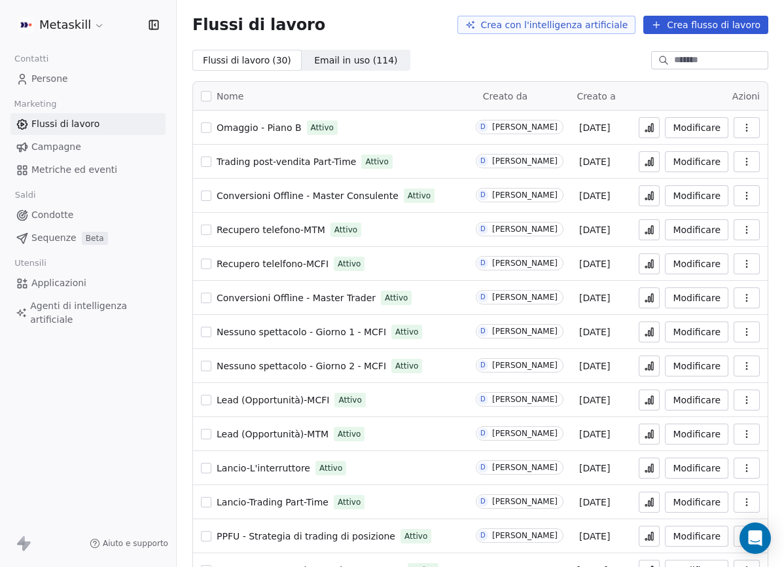
click at [370, 65] on font "Email in uso (" at bounding box center [345, 60] width 62 height 10
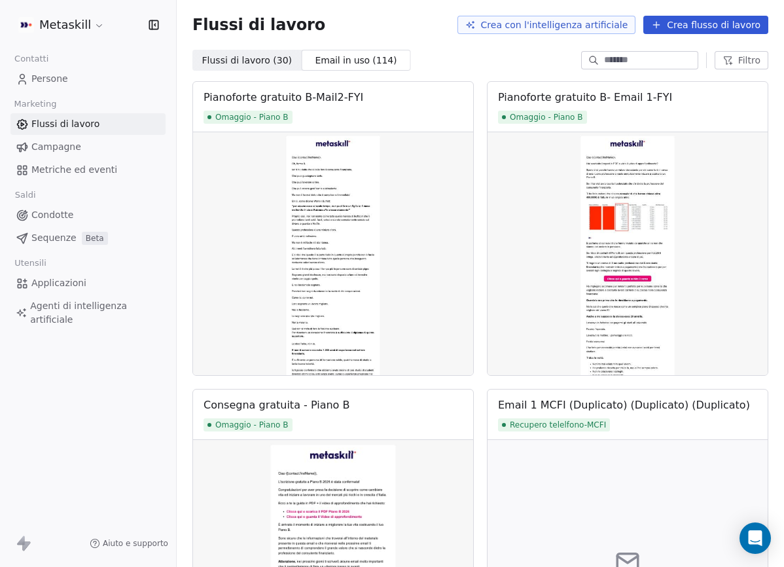
click at [268, 56] on font "Flussi di lavoro (" at bounding box center [239, 60] width 75 height 10
